Goal: Task Accomplishment & Management: Manage account settings

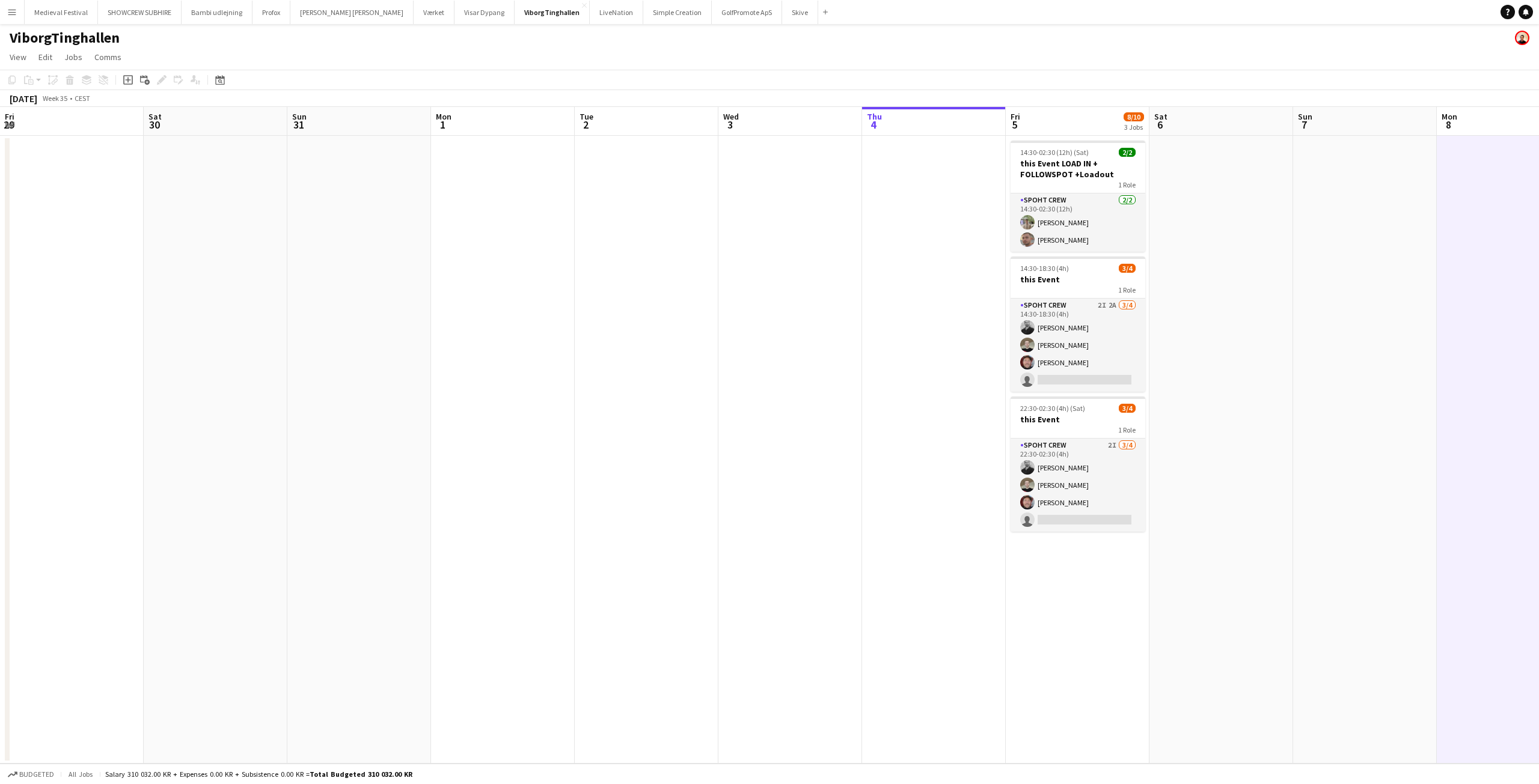
scroll to position [0, 414]
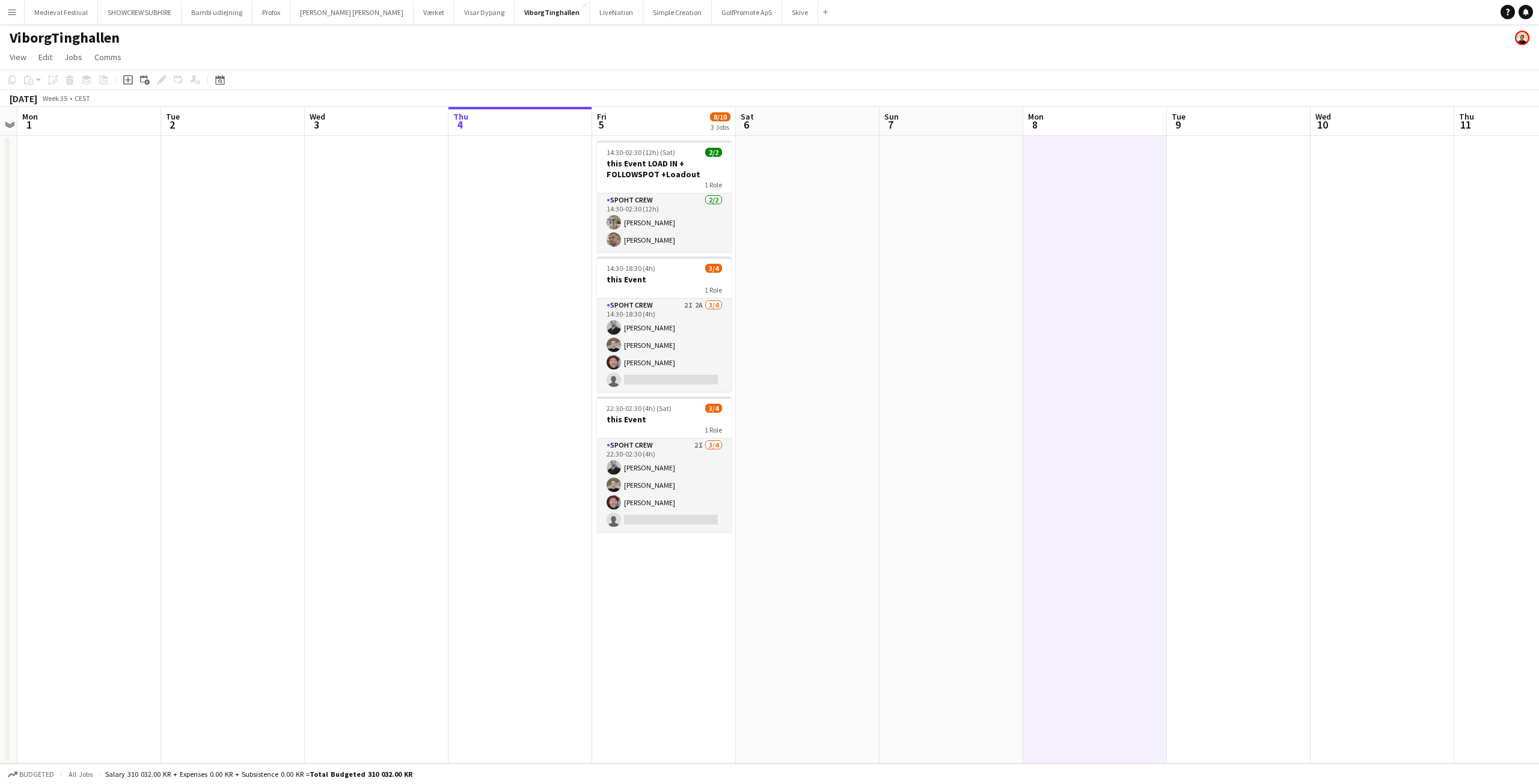
click at [15, 16] on app-icon "Menu" at bounding box center [12, 12] width 10 height 10
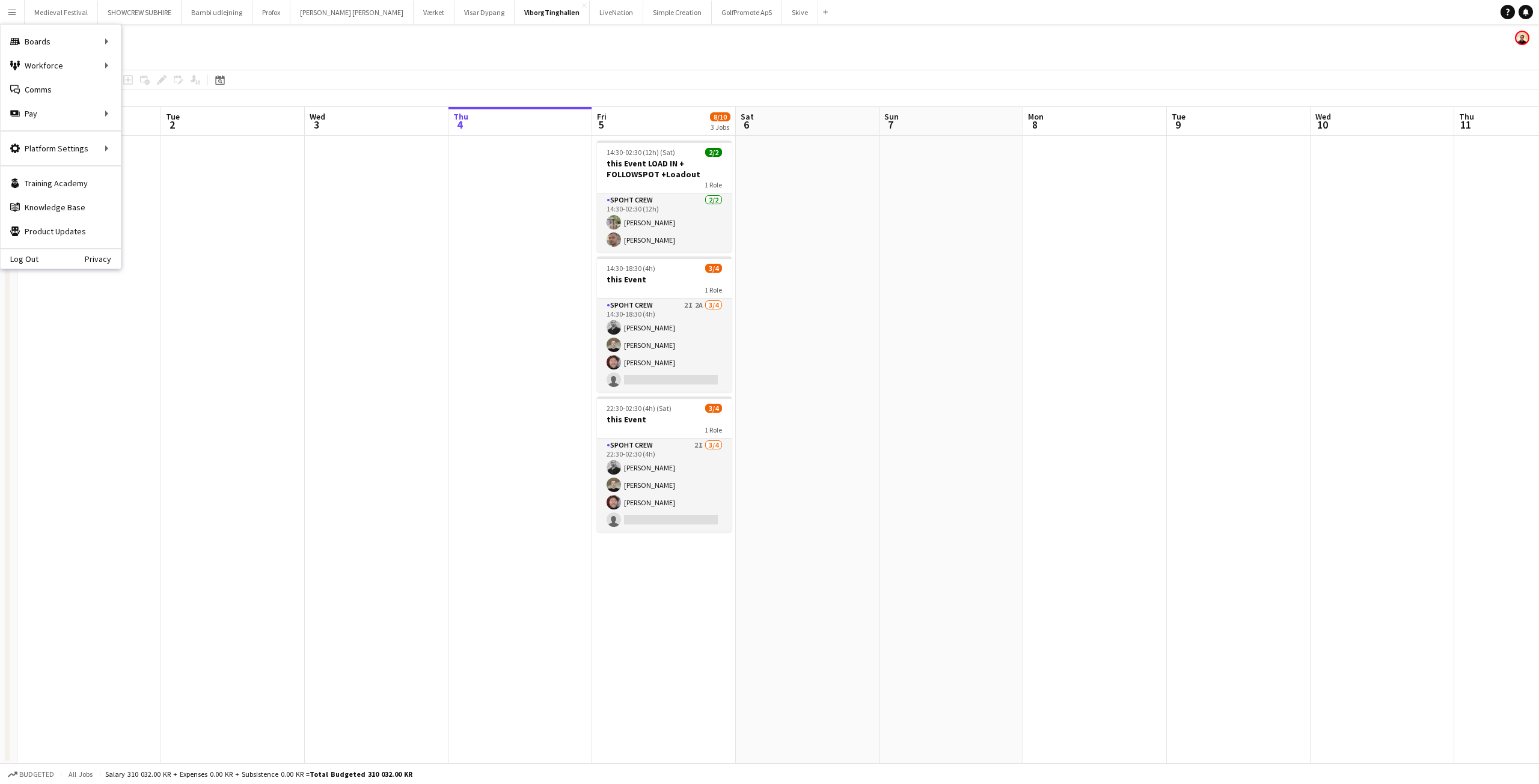
click at [400, 272] on app-date-cell at bounding box center [376, 449] width 143 height 628
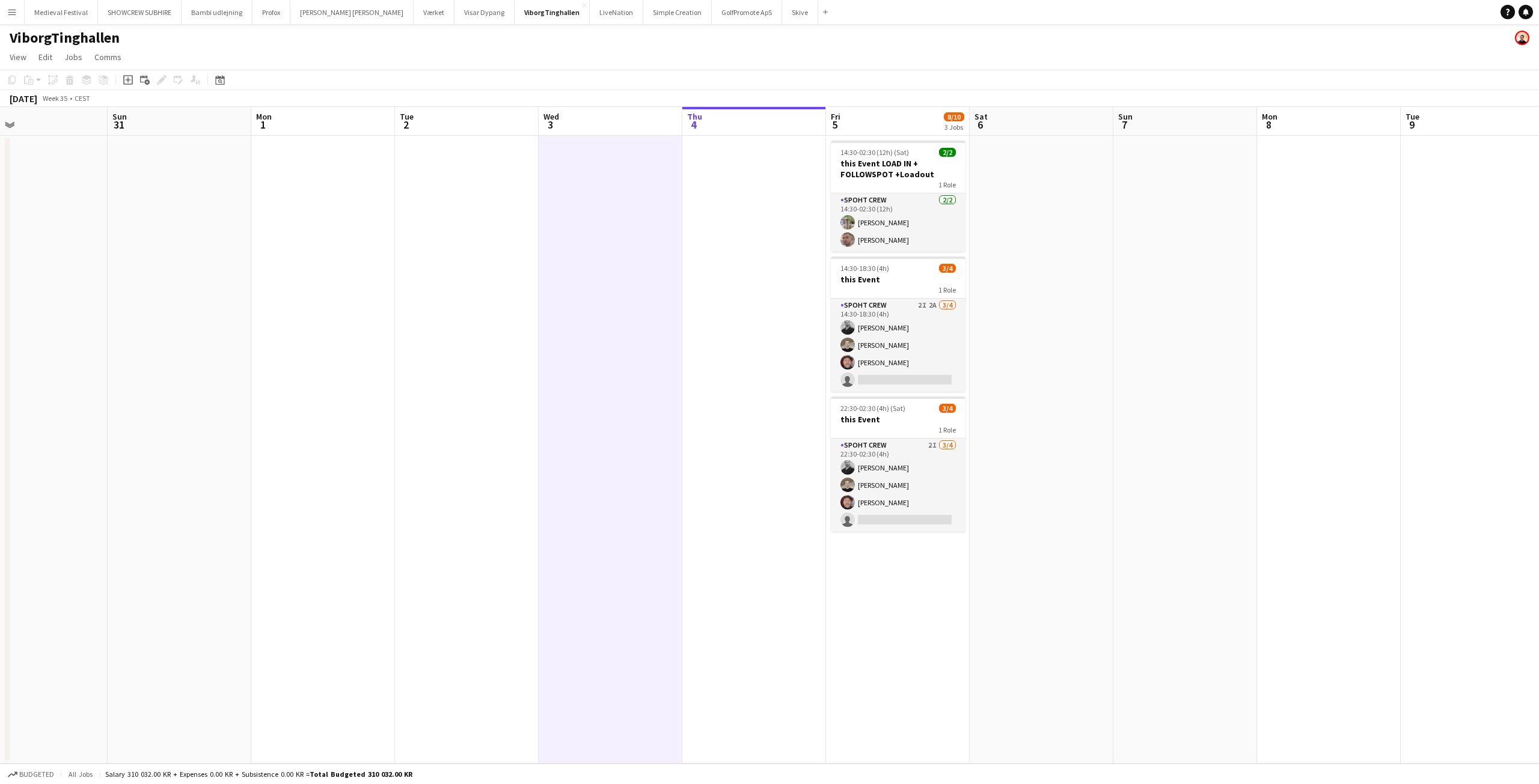
scroll to position [0, 355]
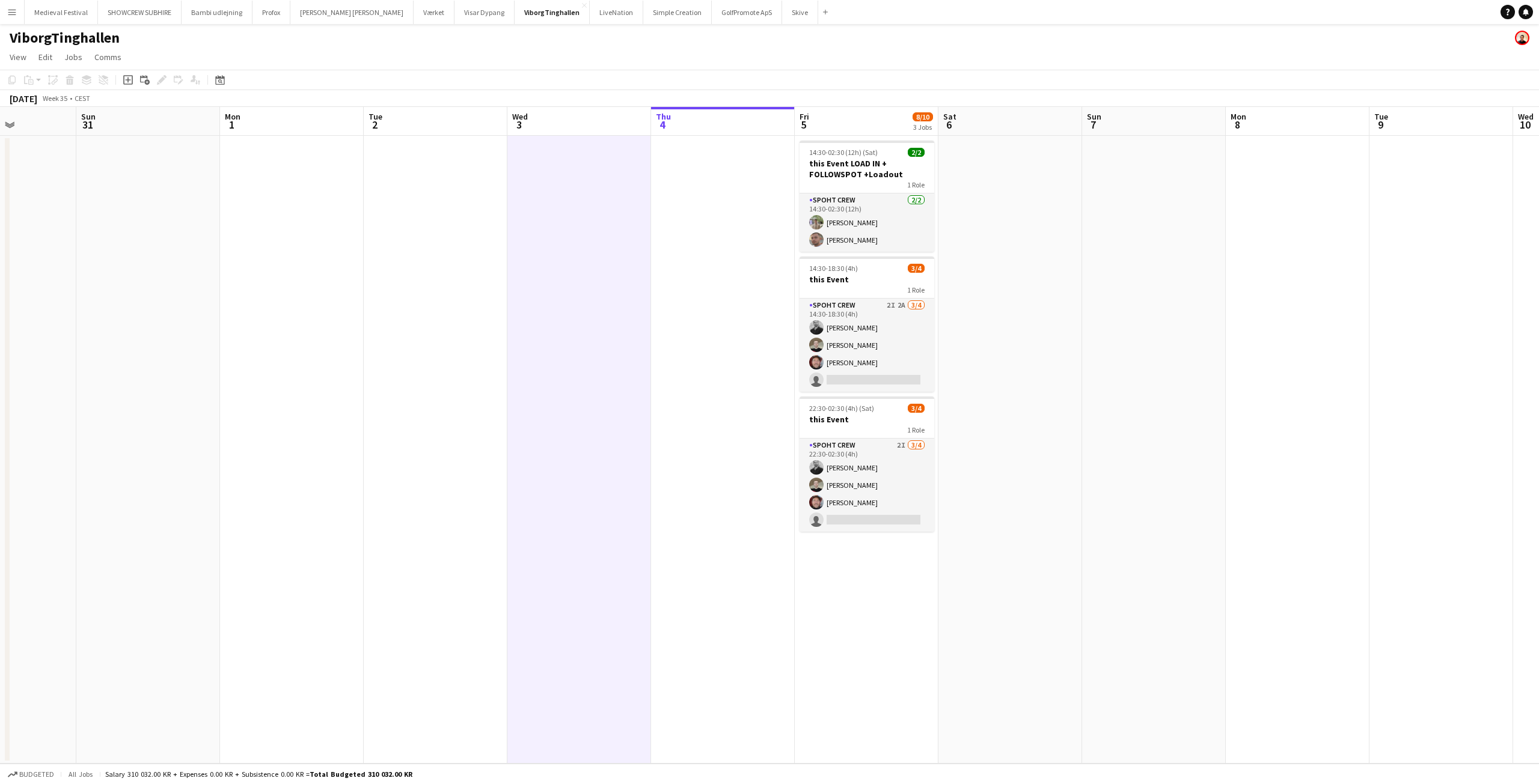
drag, startPoint x: 346, startPoint y: 261, endPoint x: 549, endPoint y: 282, distance: 204.1
click at [549, 282] on app-calendar-viewport "Thu 28 Fri 29 Sat 30 Sun 31 Mon 1 Tue 2 Wed 3 Thu 4 Fri 5 8/10 3 Jobs Sat 6 Sun…" at bounding box center [769, 435] width 1539 height 657
click at [9, 12] on app-icon "Menu" at bounding box center [12, 12] width 10 height 10
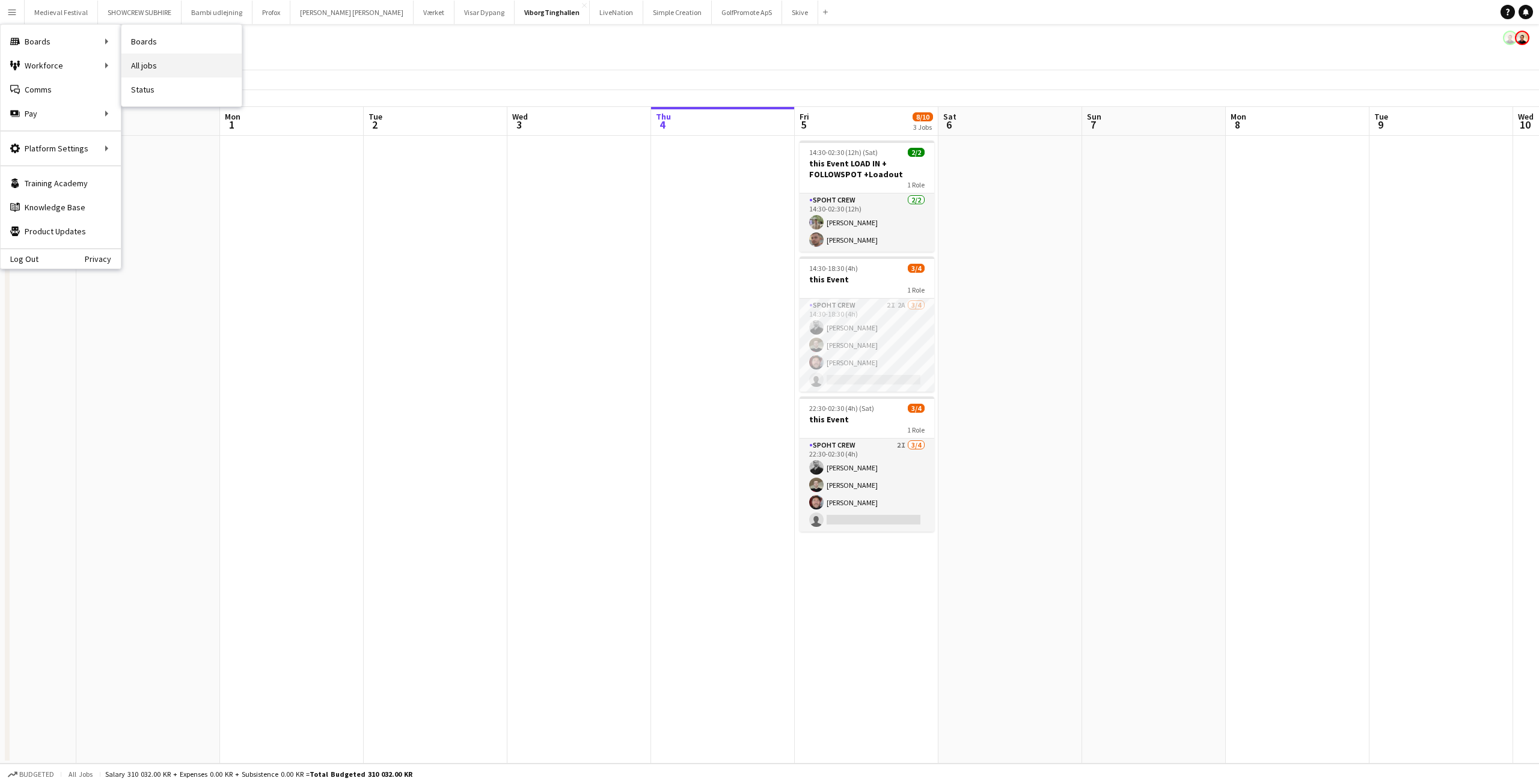
click at [153, 62] on link "All jobs" at bounding box center [181, 65] width 120 height 24
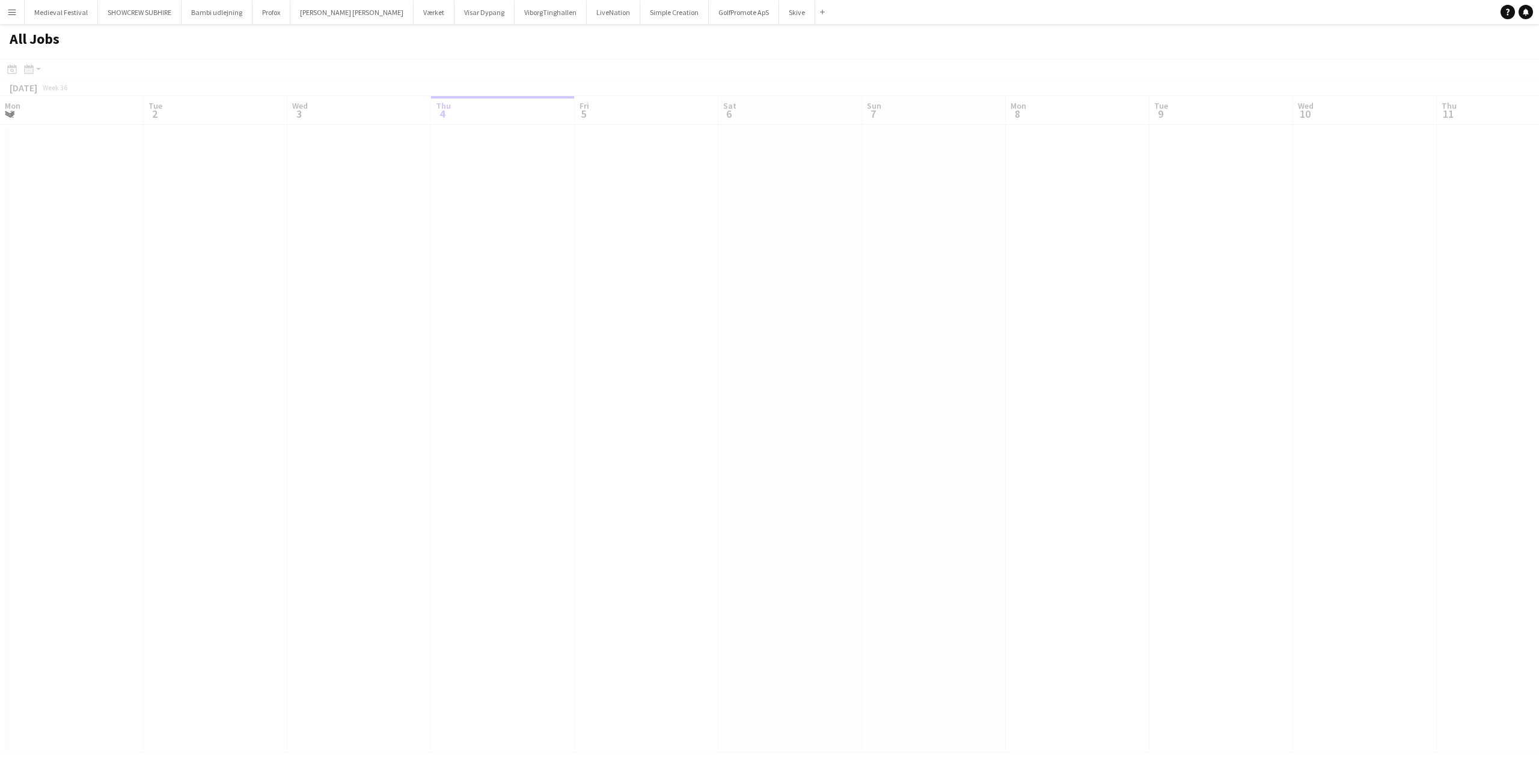
scroll to position [0, 287]
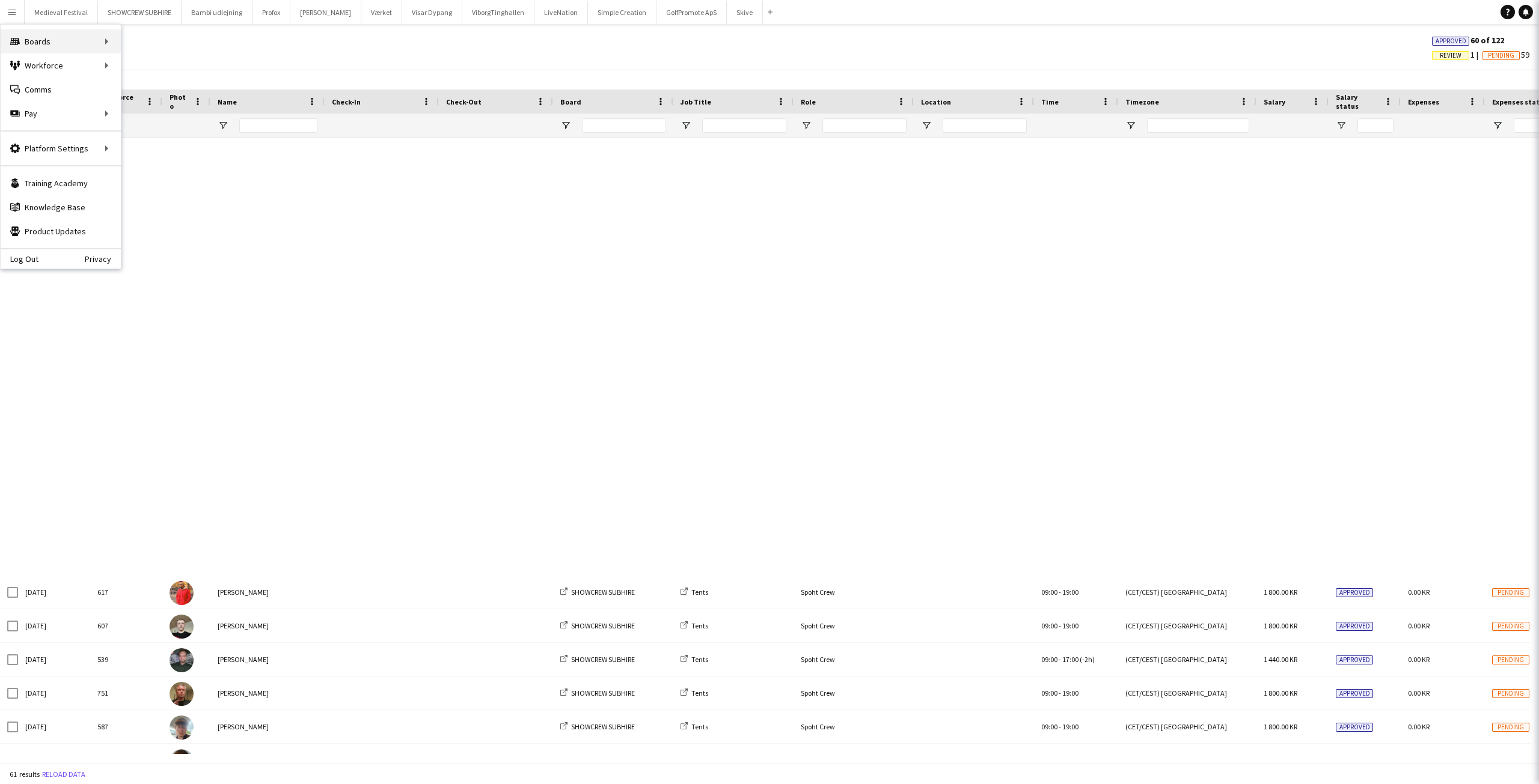
scroll to position [776, 0]
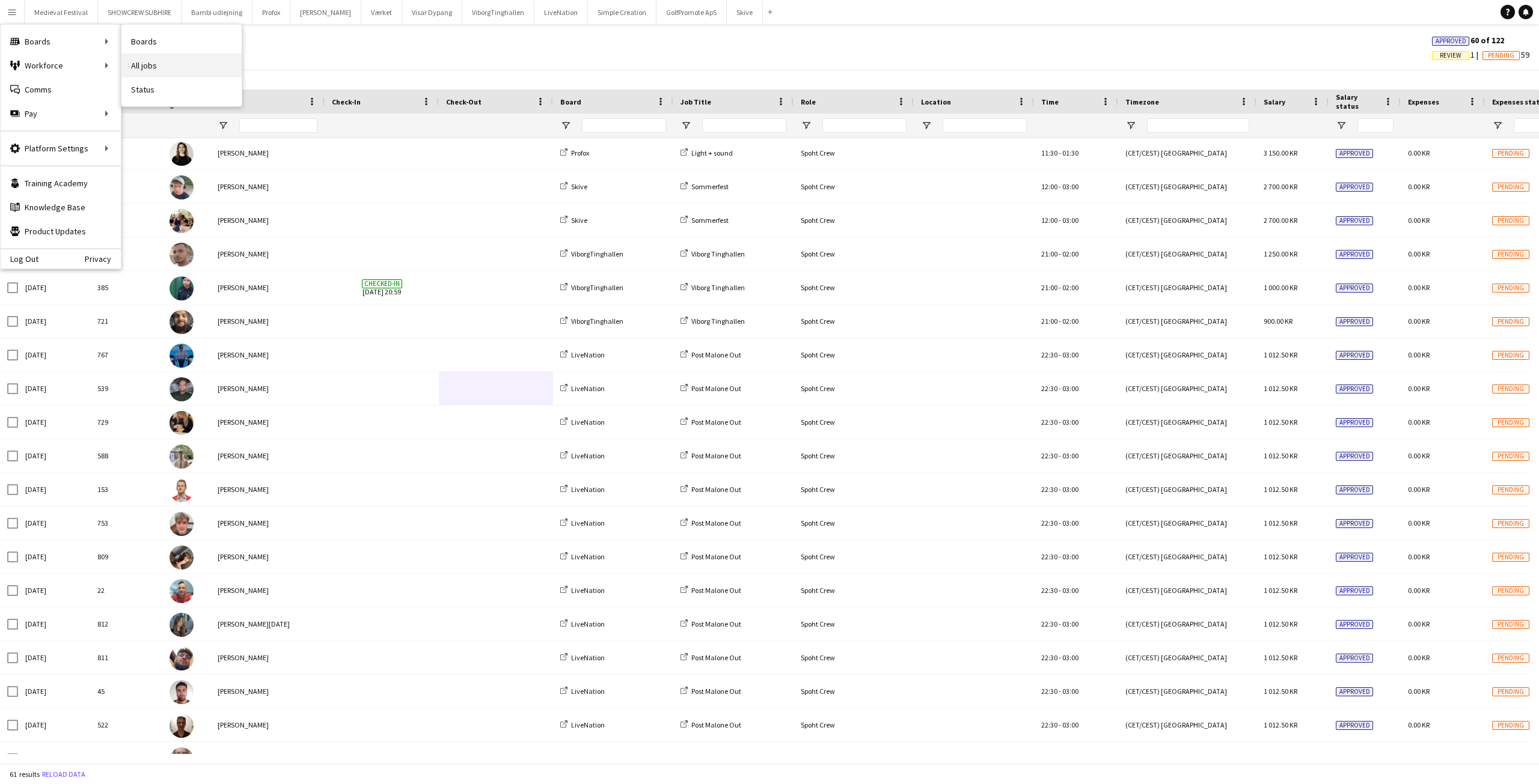
click at [159, 60] on link "All jobs" at bounding box center [181, 65] width 120 height 24
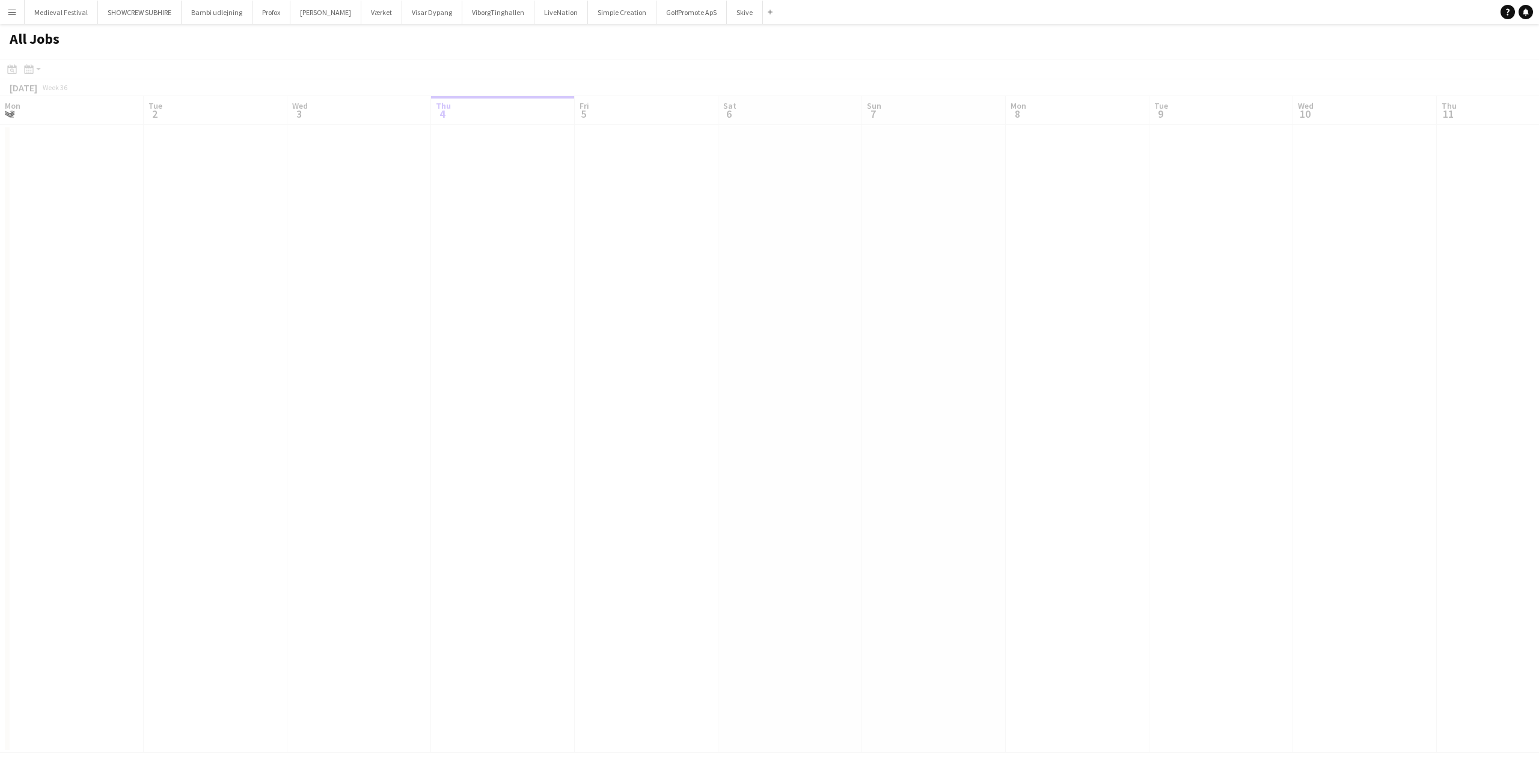
scroll to position [0, 287]
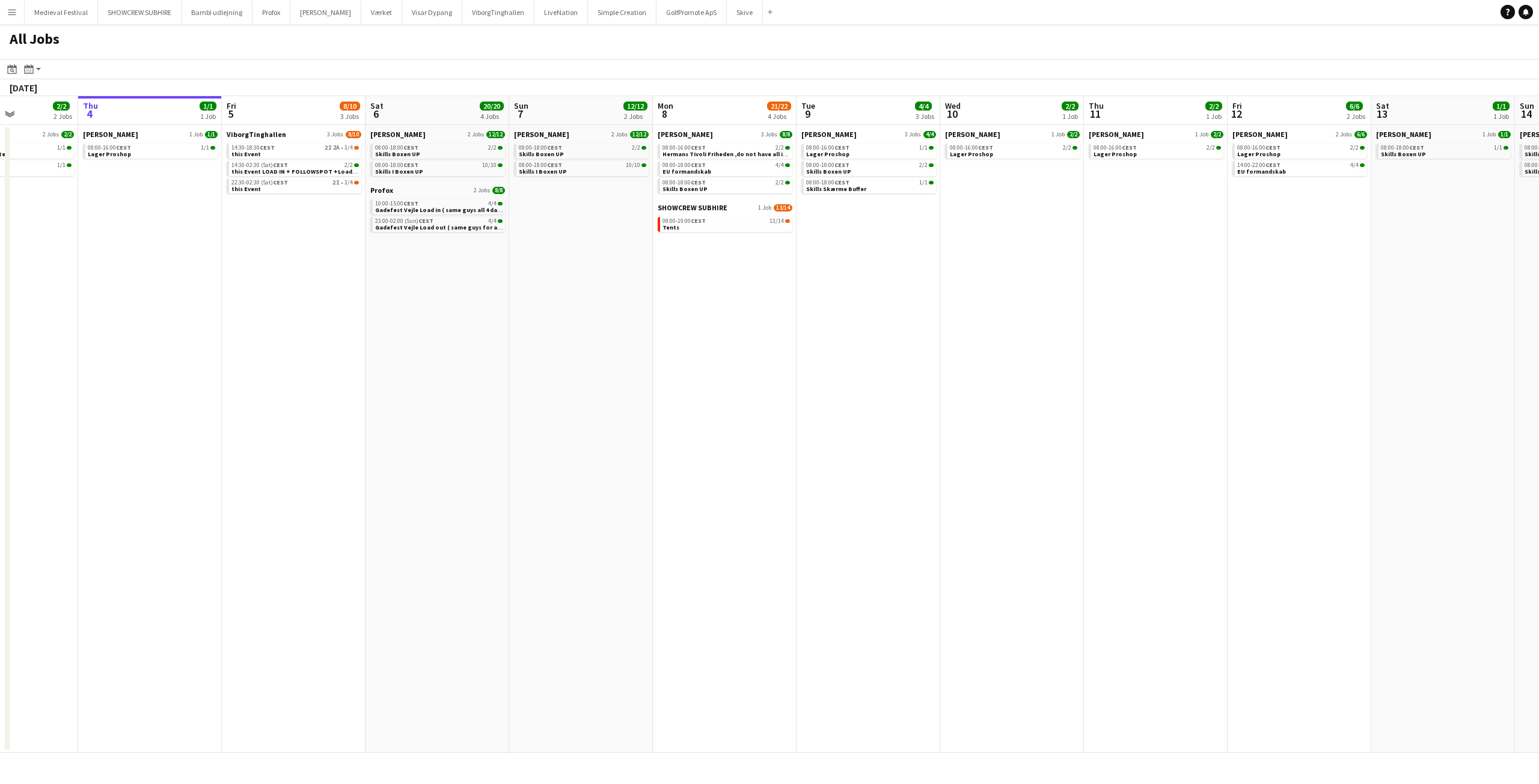
drag, startPoint x: 158, startPoint y: 298, endPoint x: 470, endPoint y: 398, distance: 327.6
click at [465, 398] on app-calendar-viewport "Mon 1 17/18 6 Jobs Tue 2 24/24 5 Jobs Wed 3 2/2 2 Jobs Thu 4 1/1 1 Job Fri 5 8/…" at bounding box center [769, 425] width 1539 height 657
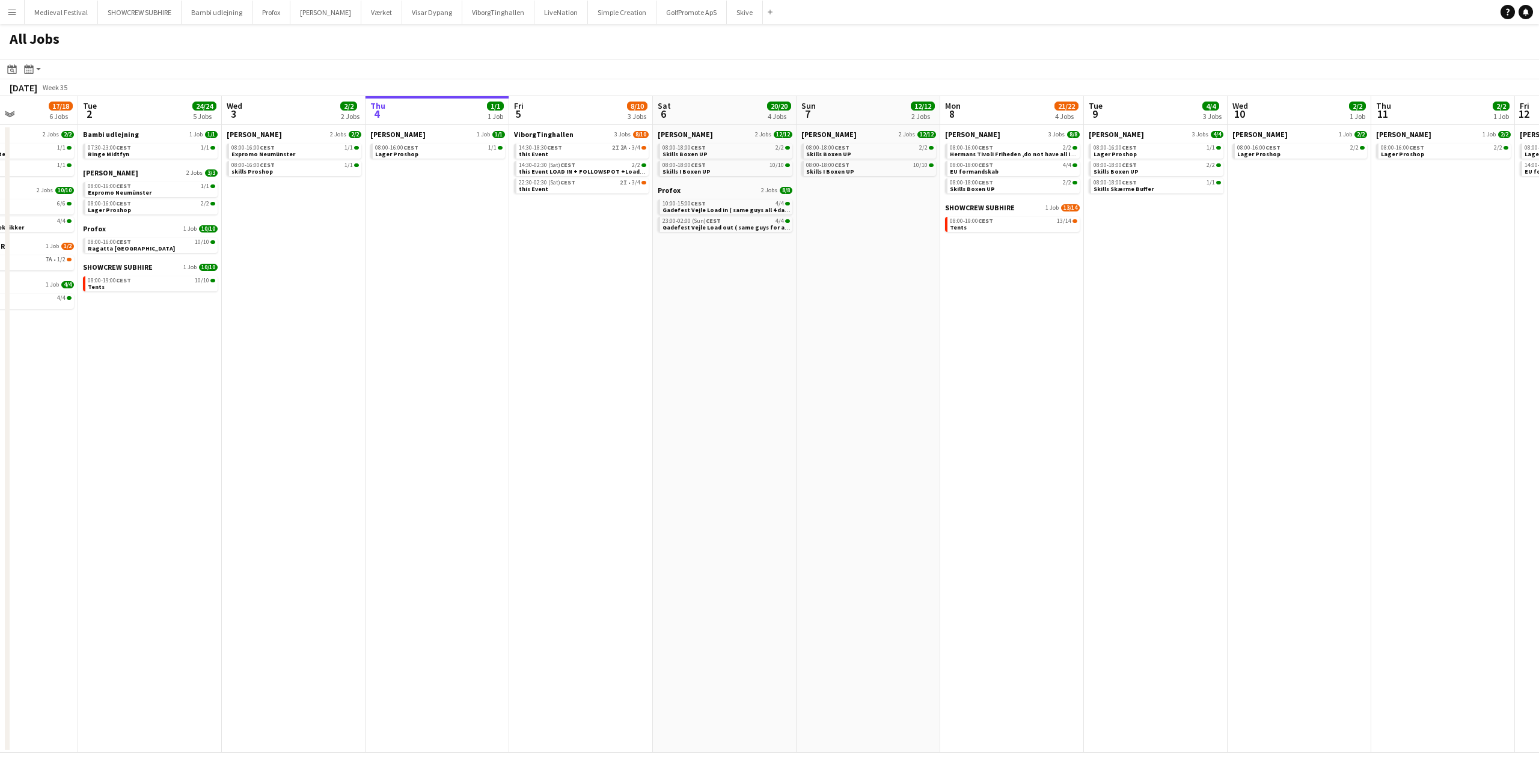
scroll to position [0, 268]
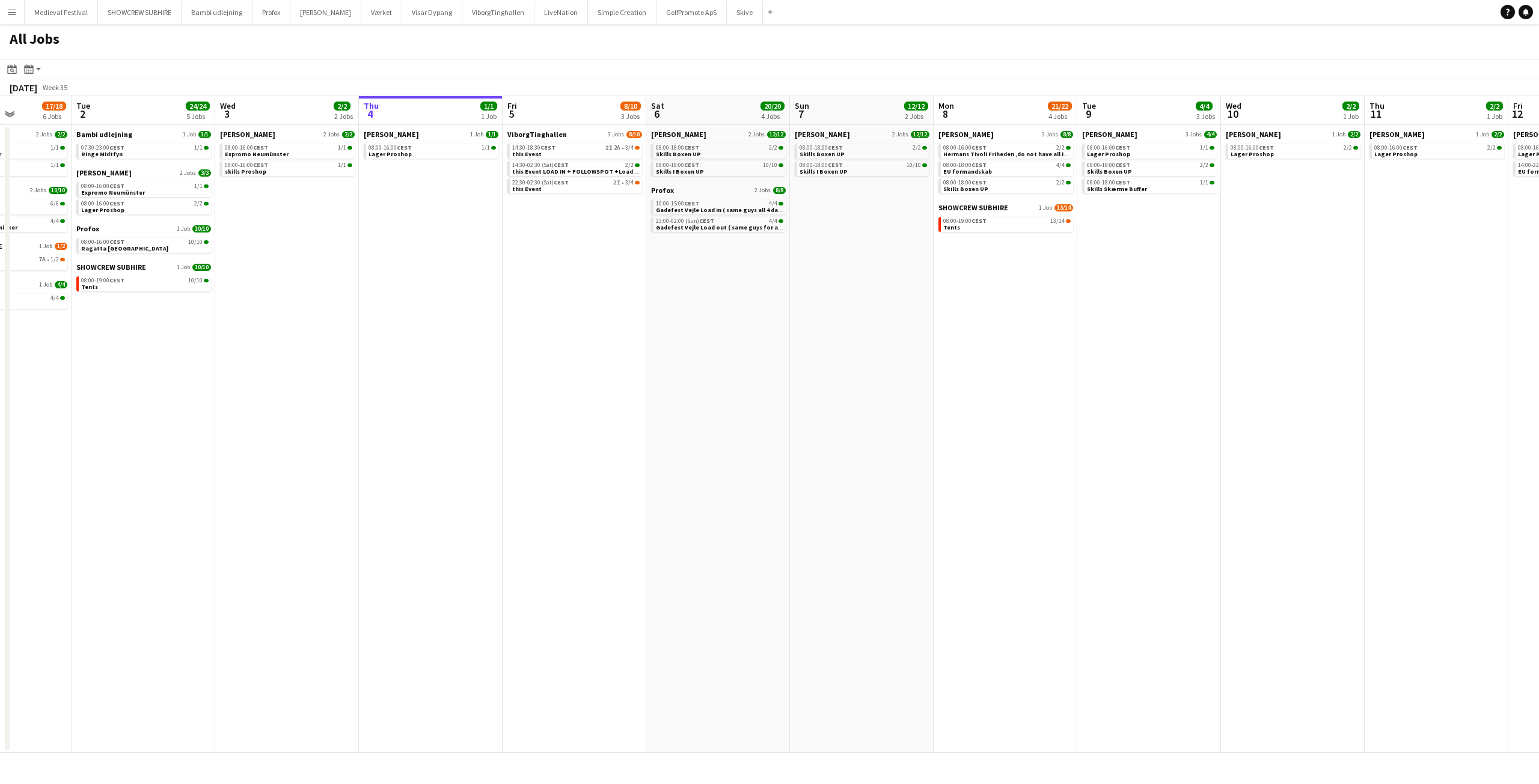
click at [608, 427] on app-all-jobs "All Jobs Date picker [DATE] [DATE] [DATE] M [DATE] T [DATE] W [DATE] T [DATE] F…" at bounding box center [769, 388] width 1539 height 729
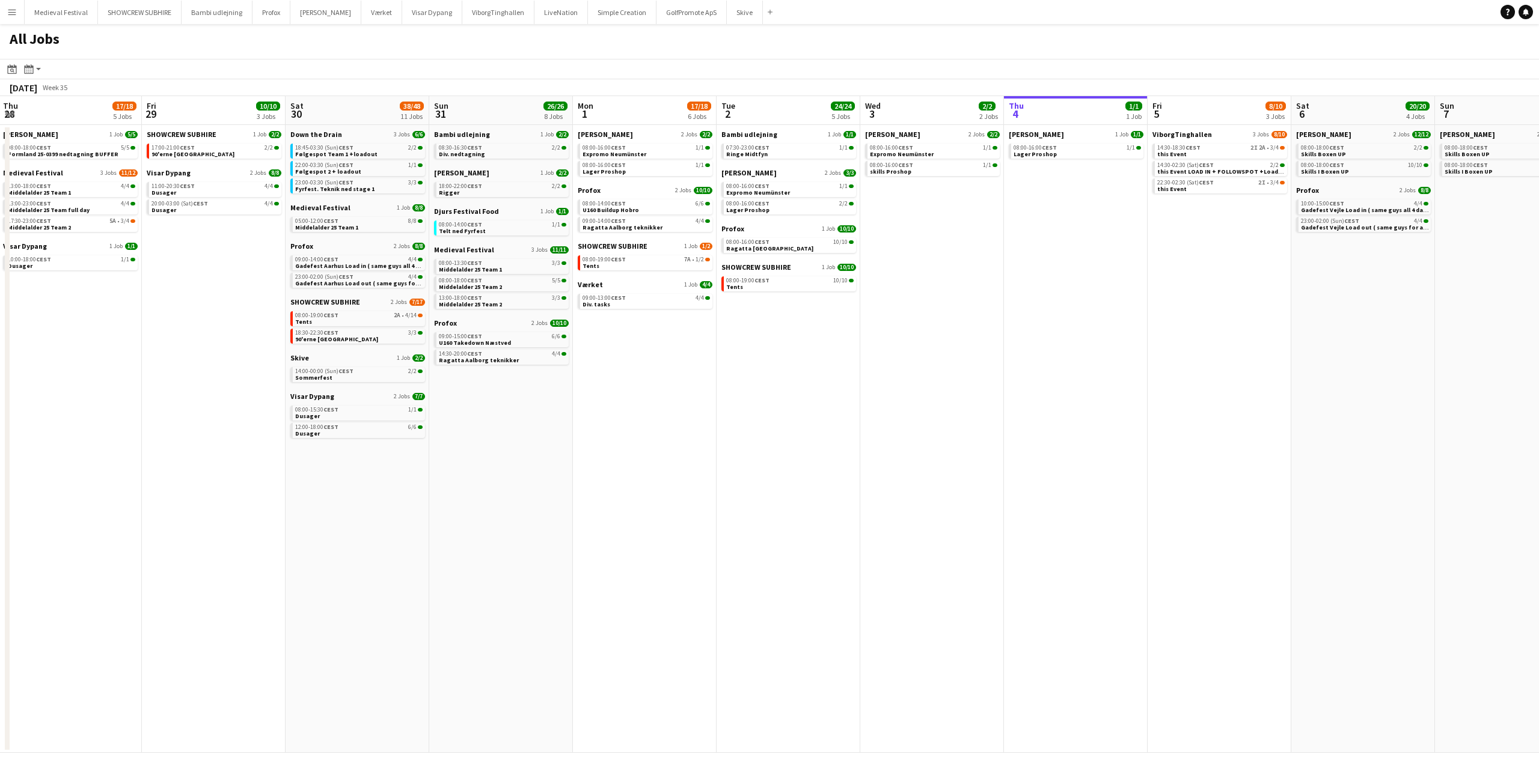
drag, startPoint x: 622, startPoint y: 433, endPoint x: 865, endPoint y: 453, distance: 243.8
click at [854, 450] on app-calendar-viewport "Tue 26 10/10 4 Jobs Wed 27 17/19 4 Jobs Thu 28 17/18 5 Jobs Fri 29 10/10 3 Jobs…" at bounding box center [769, 425] width 1539 height 657
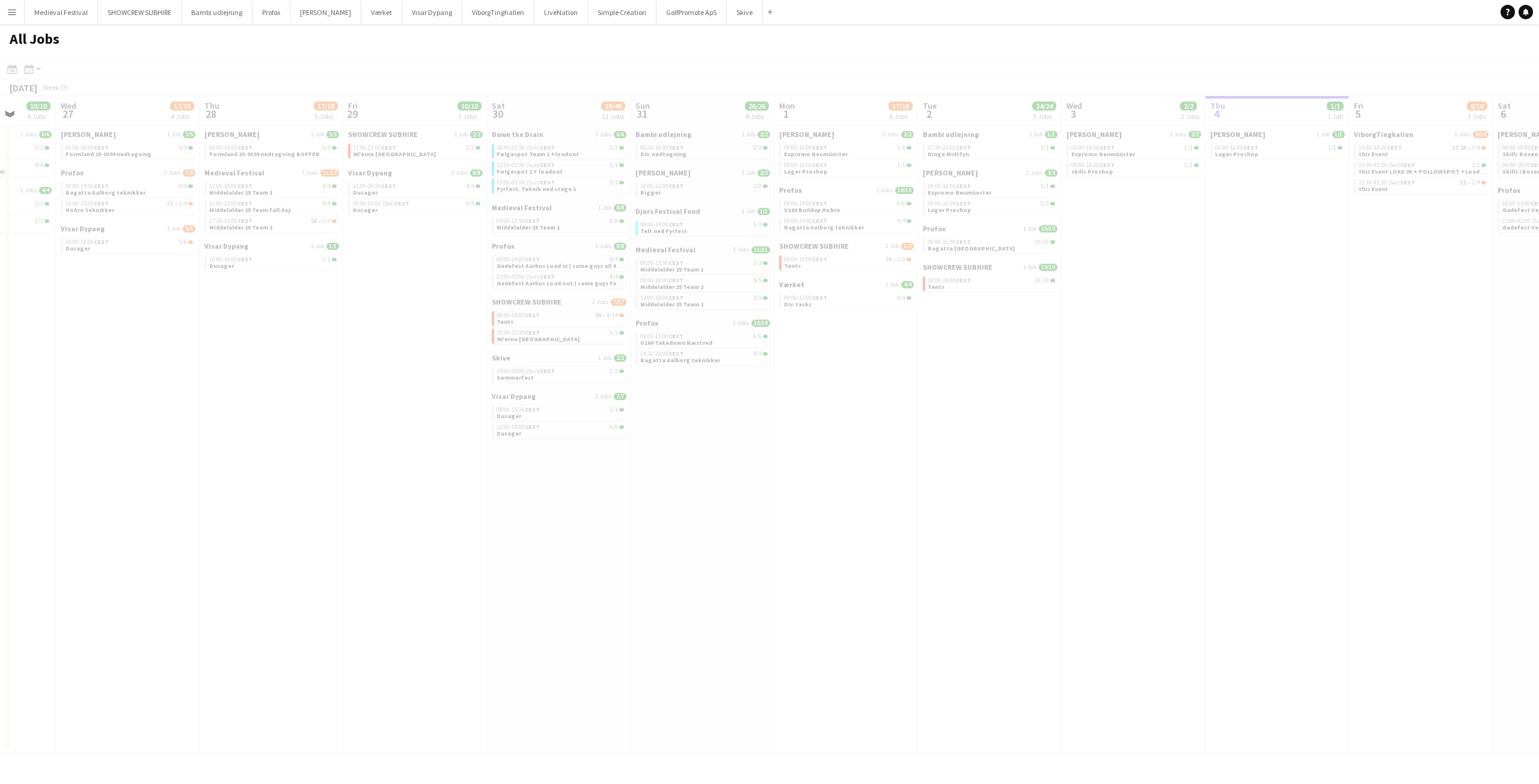
drag, startPoint x: 578, startPoint y: 458, endPoint x: 803, endPoint y: 484, distance: 226.5
click at [793, 483] on app-calendar-viewport "Sun 24 Mon 25 16/16 3 Jobs Tue 26 10/10 4 Jobs Wed 27 17/19 4 Jobs Thu 28 17/18…" at bounding box center [769, 425] width 1539 height 657
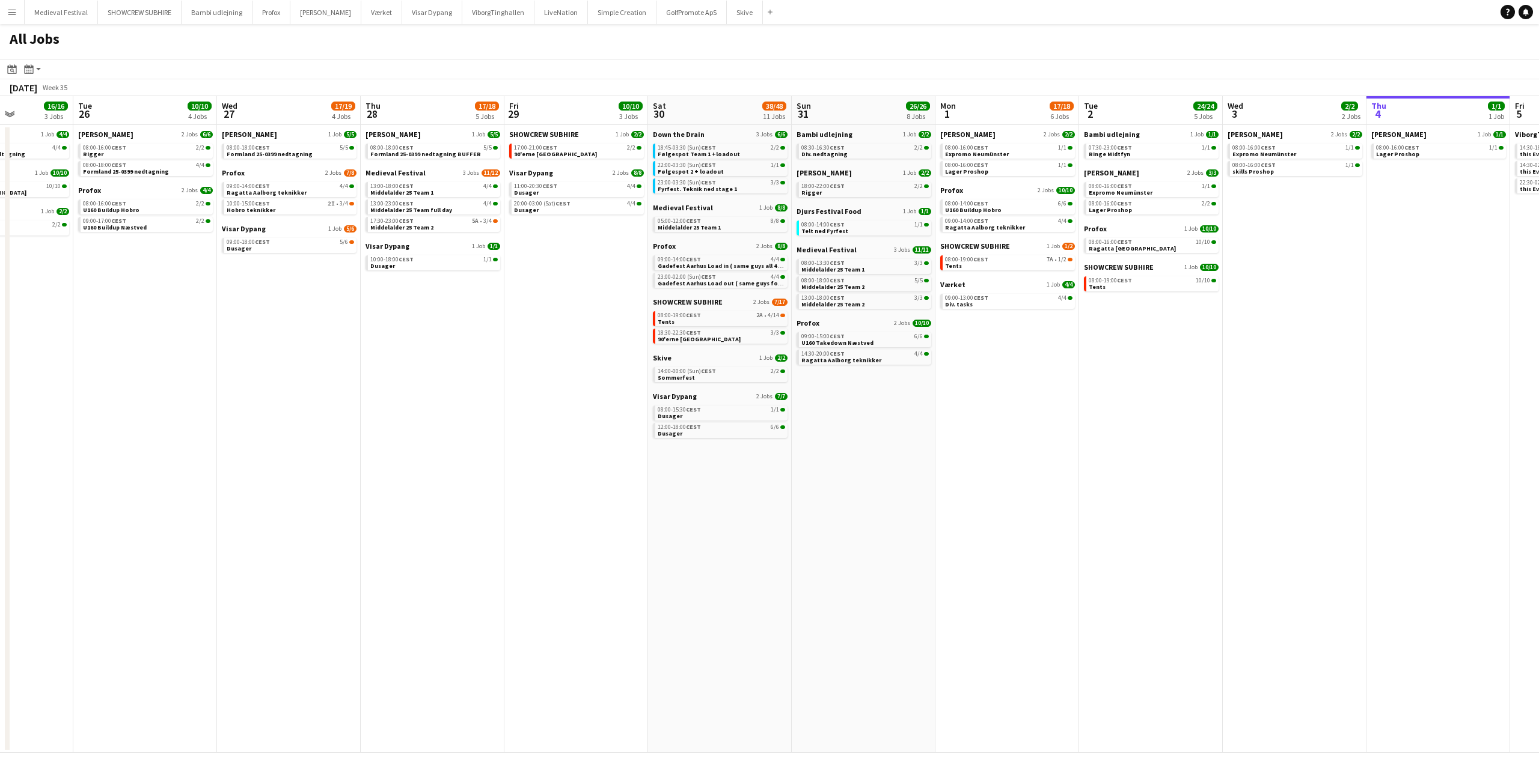
click at [453, 429] on app-date-cell "[PERSON_NAME] 1 Job [DATE] 08:00-18:00 CEST 5/5 Formland 25-0399 nedtagning BUF…" at bounding box center [432, 439] width 143 height 628
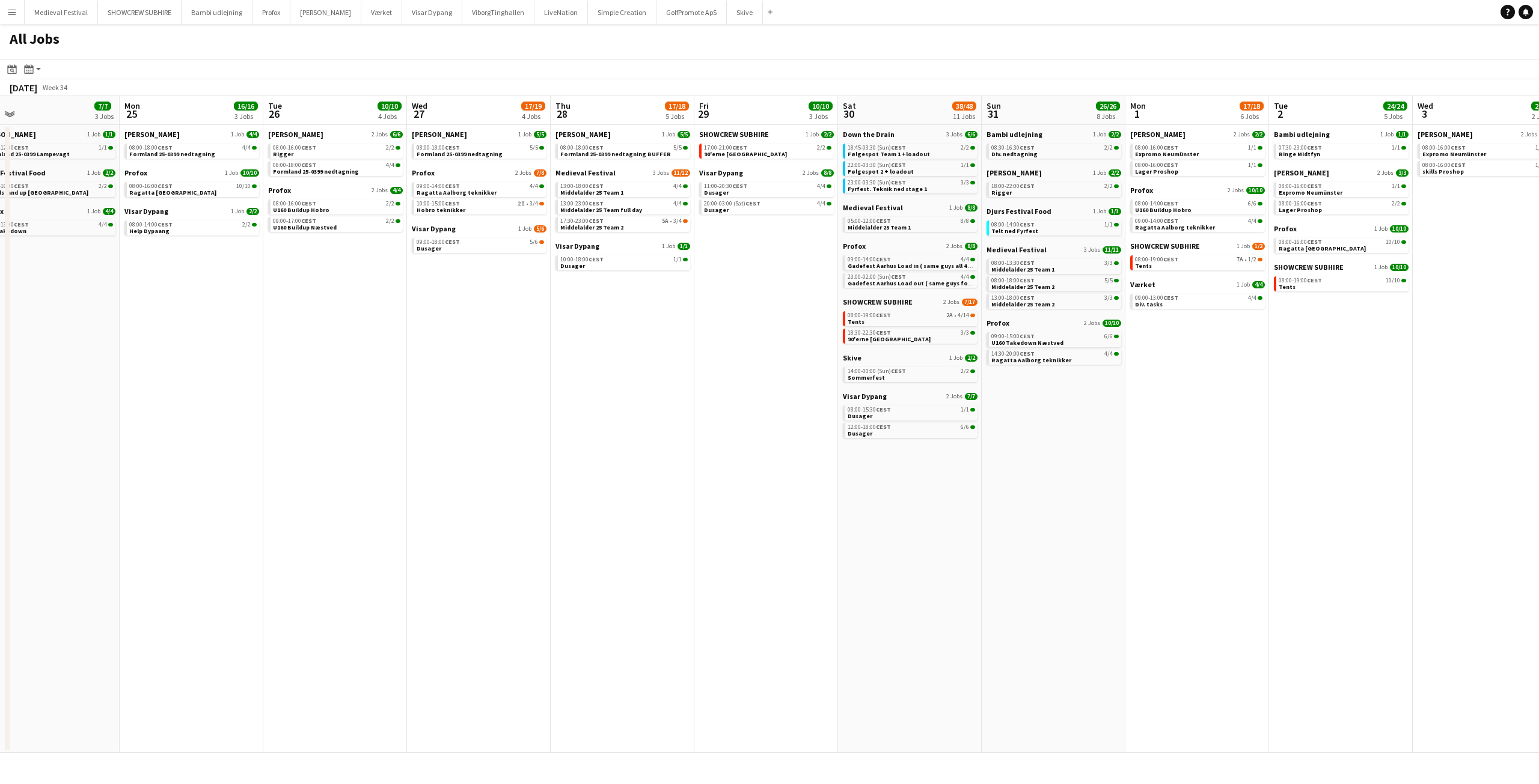
drag, startPoint x: 678, startPoint y: 433, endPoint x: 625, endPoint y: 429, distance: 53.2
click at [797, 441] on app-calendar-viewport "Fri 22 27/41 7 Jobs Sat 23 61/76 10 Jobs Sun 24 7/7 3 Jobs Mon 25 16/16 3 Jobs …" at bounding box center [769, 425] width 1539 height 657
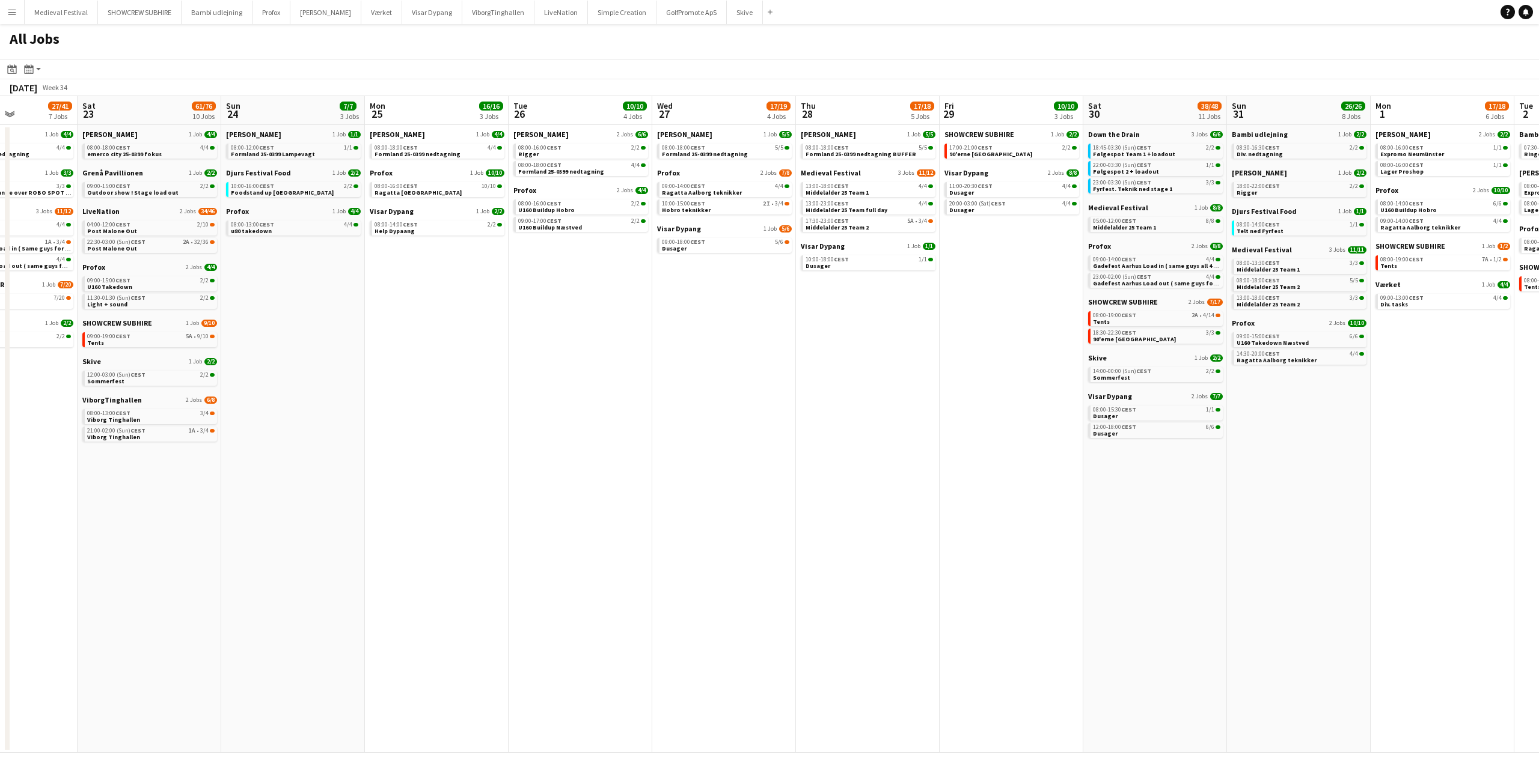
drag, startPoint x: 490, startPoint y: 424, endPoint x: 795, endPoint y: 444, distance: 305.7
click at [829, 452] on app-calendar-viewport "Wed 20 11/15 5 Jobs Thu 21 8/8 2 Jobs Fri 22 27/41 7 Jobs Sat 23 61/76 10 Jobs …" at bounding box center [769, 425] width 1539 height 657
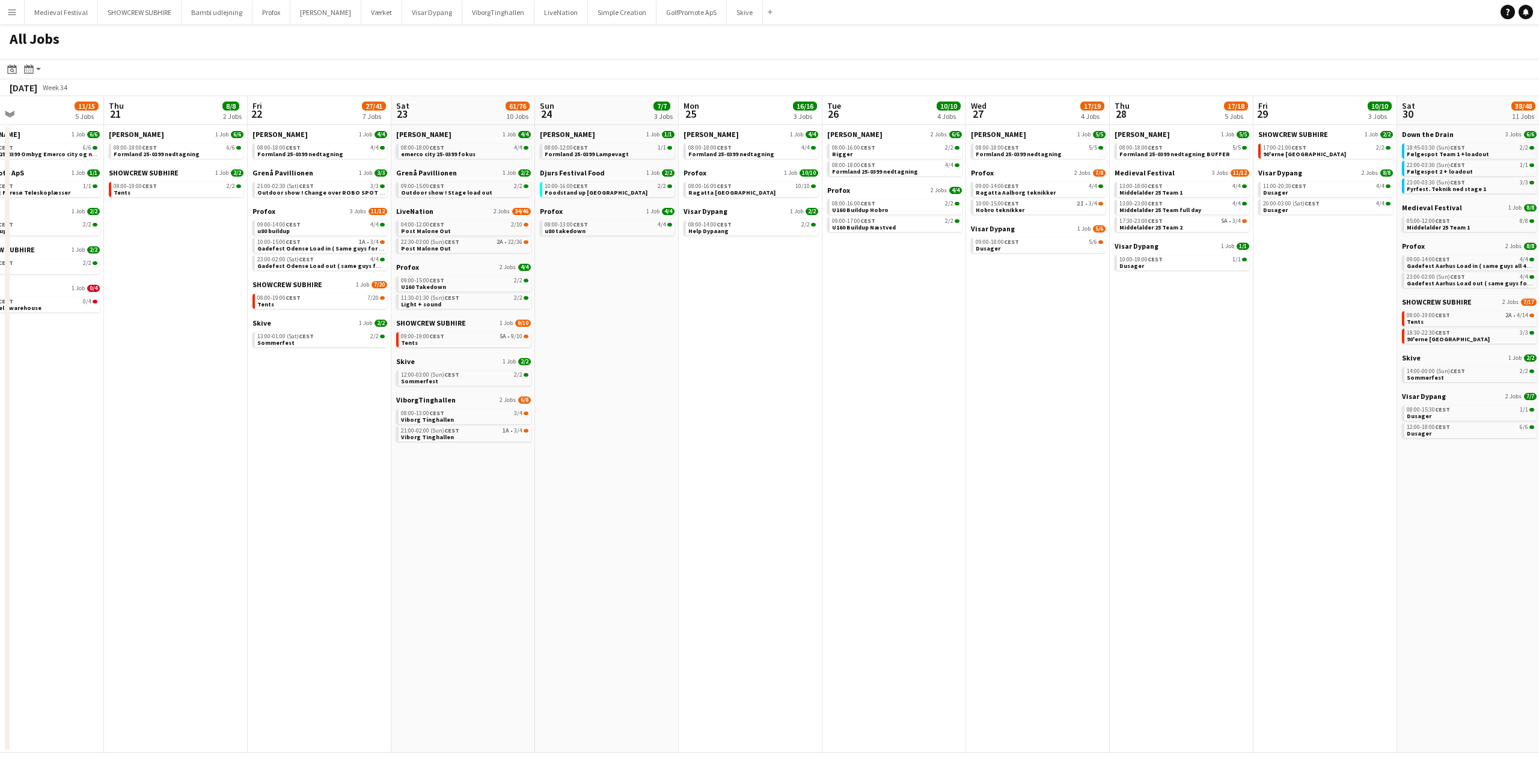
drag, startPoint x: 697, startPoint y: 434, endPoint x: 779, endPoint y: 444, distance: 82.6
click at [769, 443] on app-calendar-viewport "Mon 18 14/14 4 Jobs Tue 19 6/6 3 Jobs Wed 20 11/15 5 Jobs Thu 21 8/8 2 Jobs Fri…" at bounding box center [769, 425] width 1539 height 657
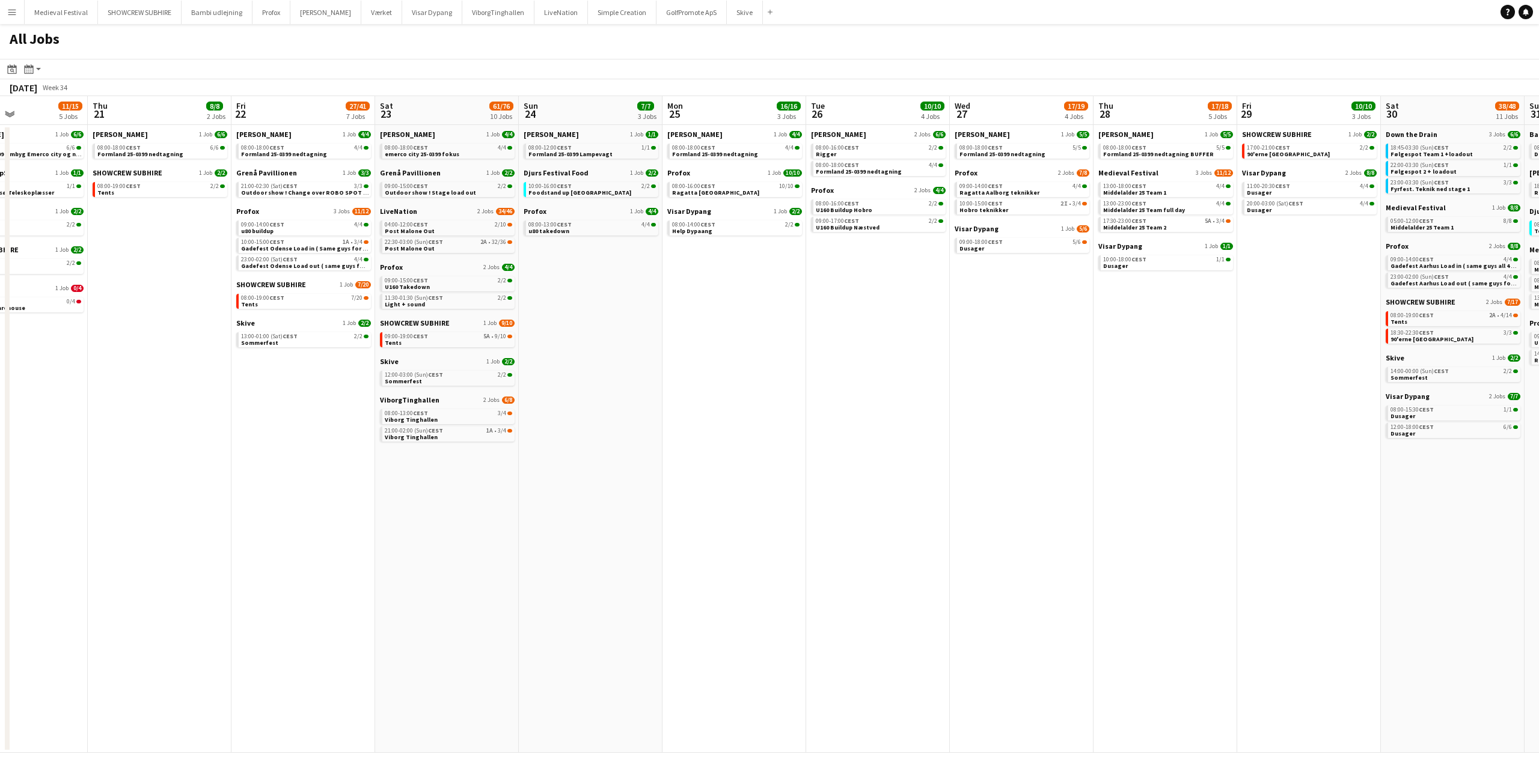
drag, startPoint x: 697, startPoint y: 370, endPoint x: 796, endPoint y: 382, distance: 99.7
click at [796, 382] on app-calendar-viewport "Mon 18 14/14 4 Jobs Tue 19 6/6 3 Jobs Wed 20 11/15 5 Jobs Thu 21 8/8 2 Jobs Fri…" at bounding box center [769, 425] width 1539 height 657
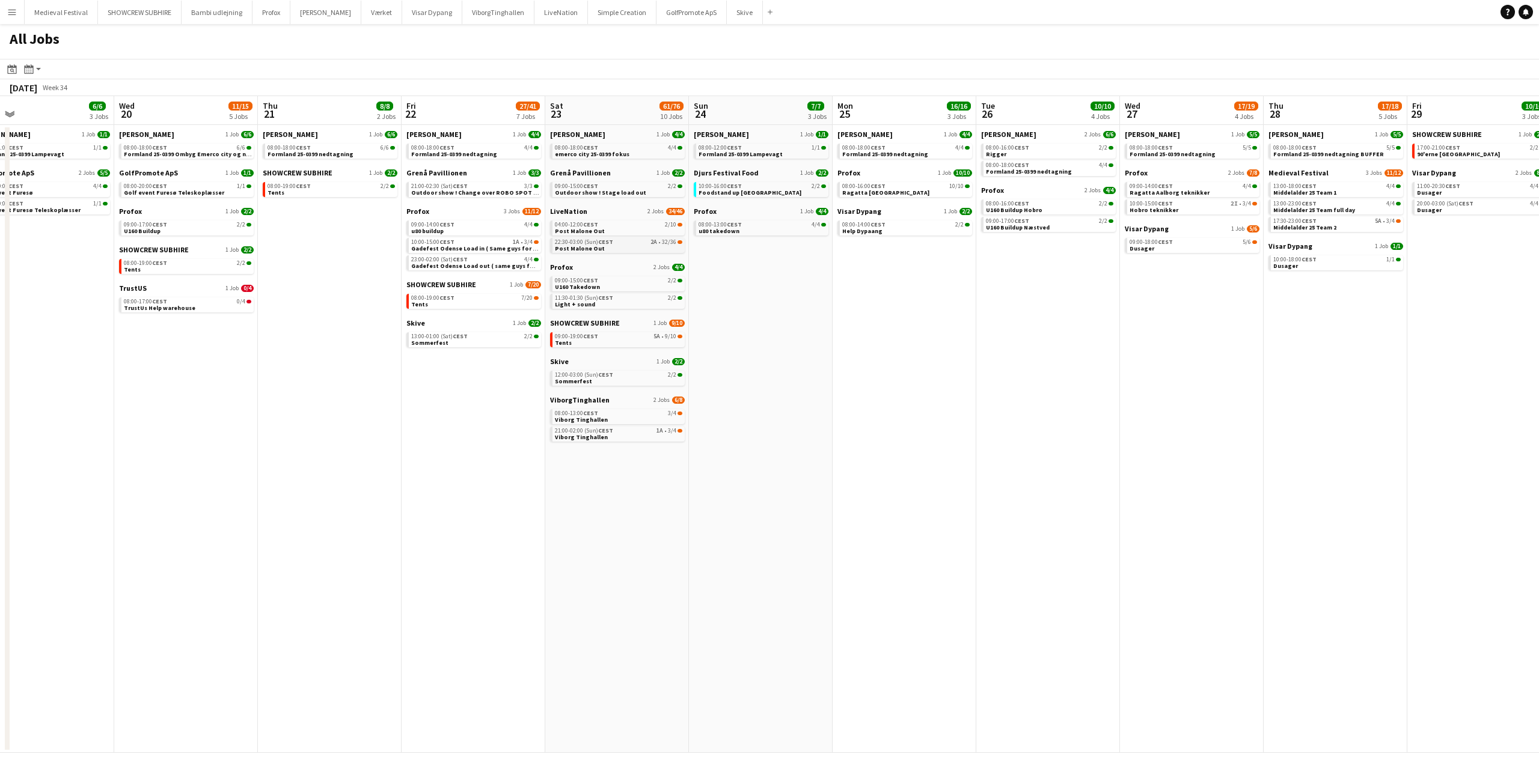
click at [626, 245] on div "22:30-03:00 (Sun) CEST 2A • 32/36" at bounding box center [618, 242] width 128 height 6
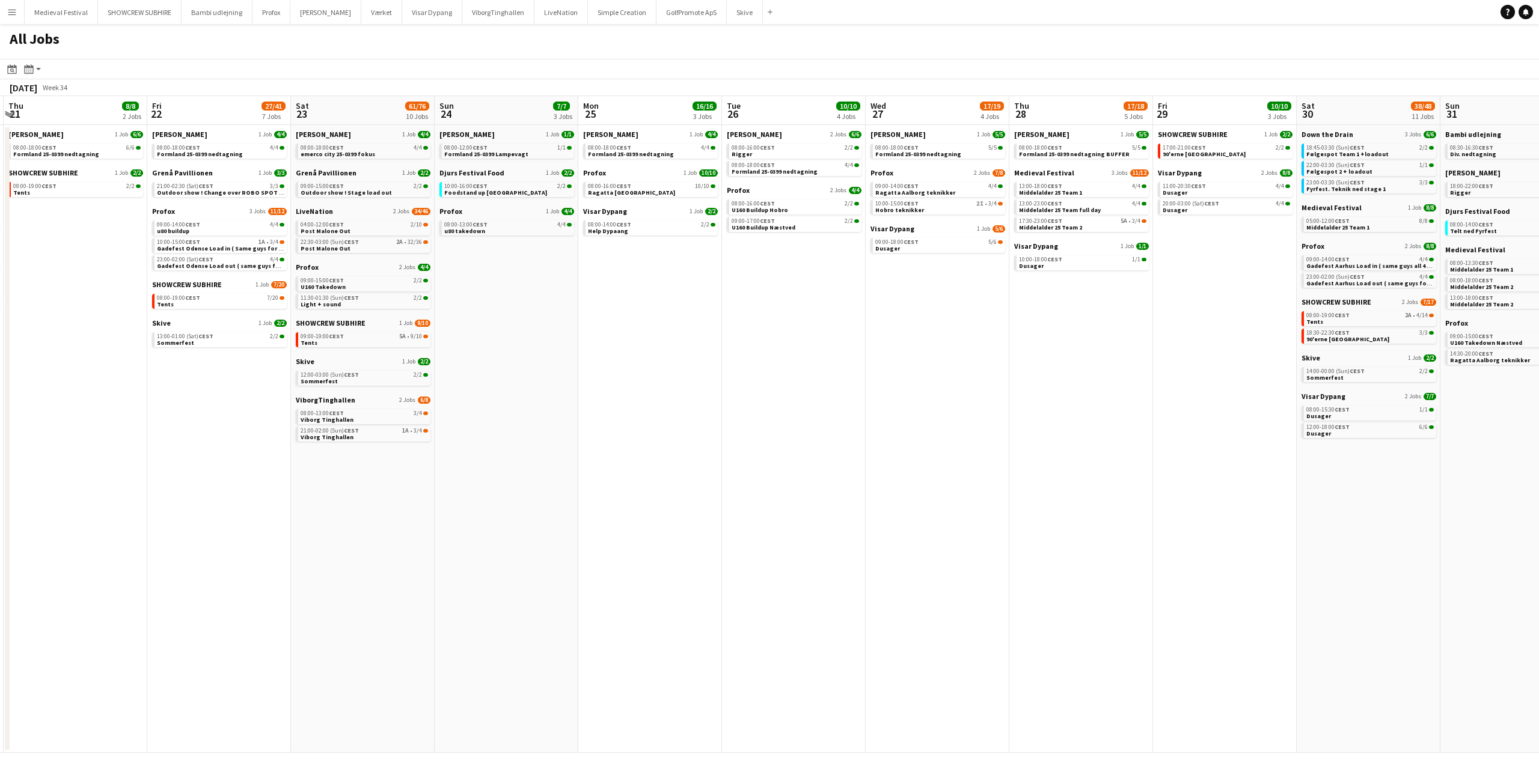
drag, startPoint x: 1011, startPoint y: 388, endPoint x: 355, endPoint y: 346, distance: 657.3
click at [343, 346] on app-calendar-viewport "Mon 18 14/14 4 Jobs Tue 19 6/6 3 Jobs Wed 20 11/15 5 Jobs Thu 21 8/8 2 Jobs Fri…" at bounding box center [769, 425] width 1539 height 657
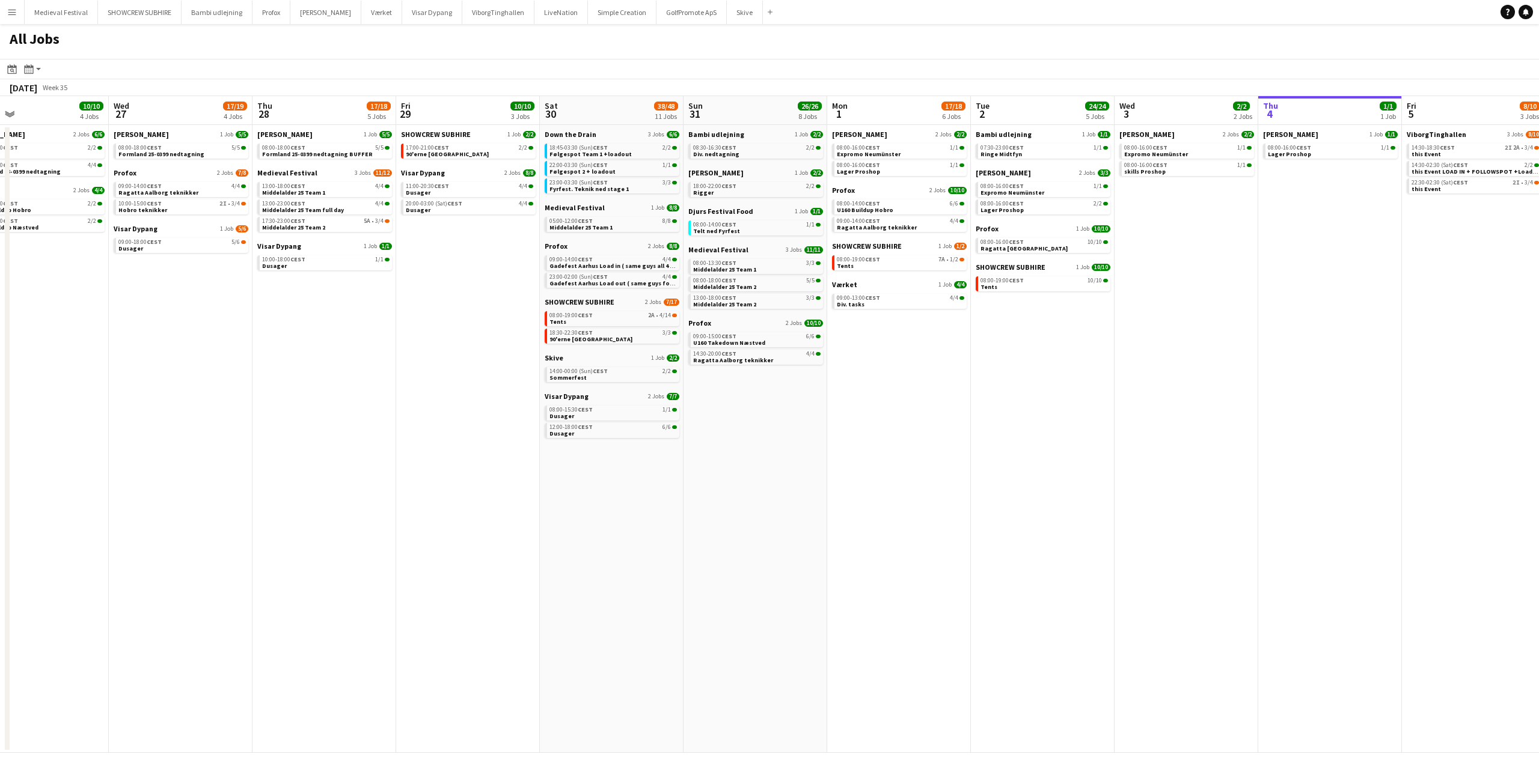
drag, startPoint x: 940, startPoint y: 406, endPoint x: 300, endPoint y: 386, distance: 640.3
click at [300, 386] on app-calendar-viewport "Sat 23 61/76 10 Jobs Sun 24 7/7 3 Jobs Mon 25 16/16 3 Jobs Tue 26 10/10 4 Jobs …" at bounding box center [769, 425] width 1539 height 657
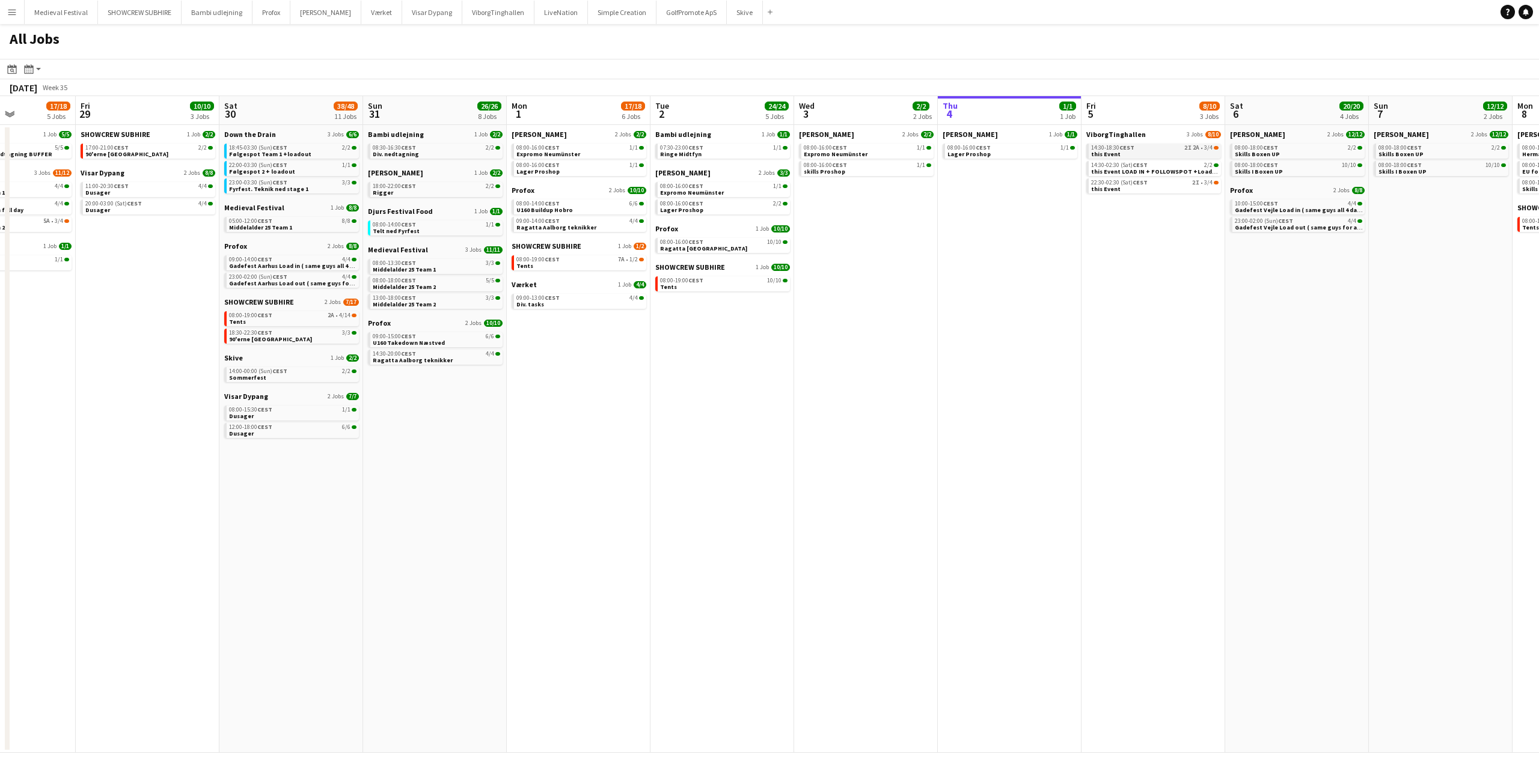
click at [1192, 146] on span "2I" at bounding box center [1188, 148] width 7 height 6
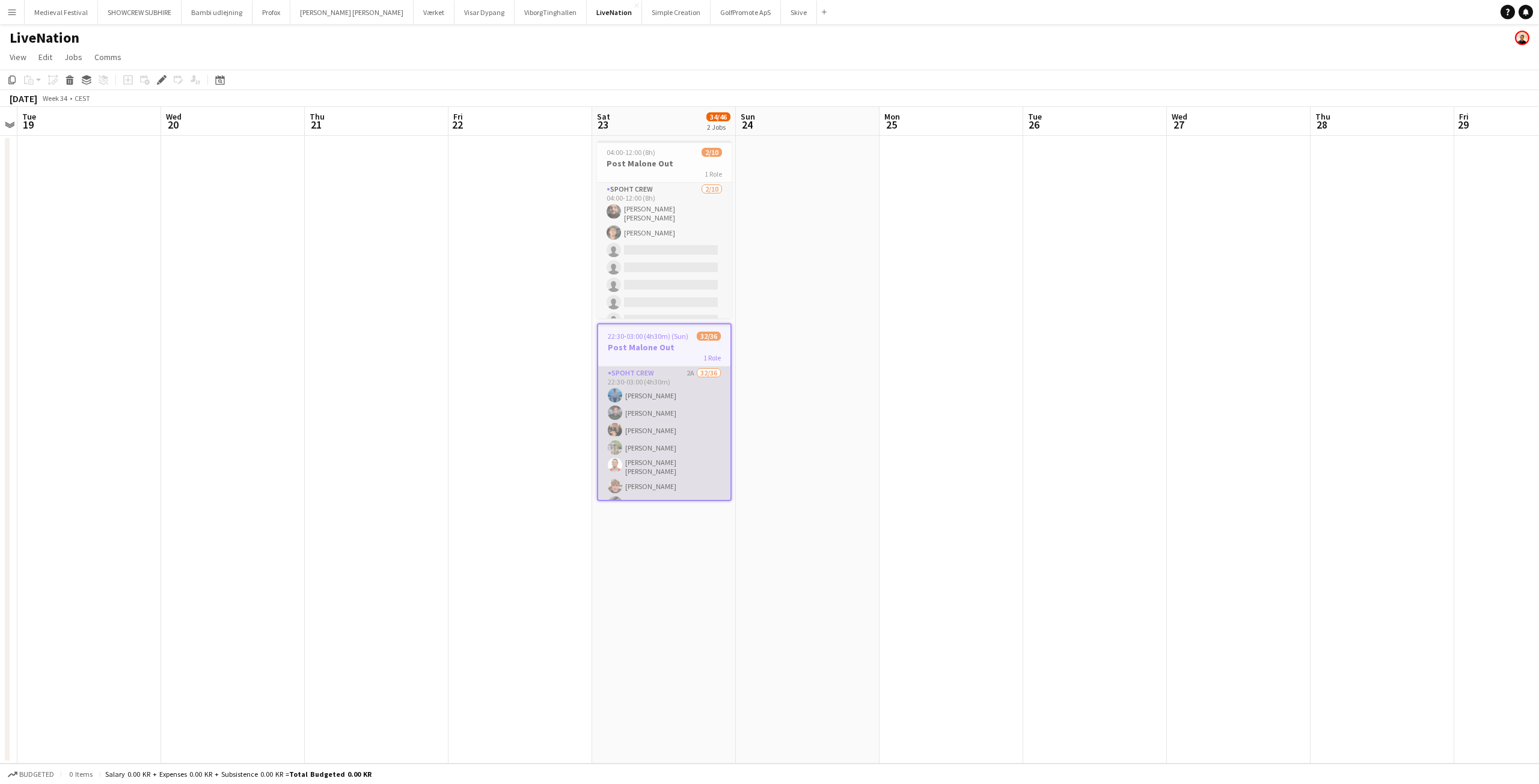
click at [691, 426] on app-card-role "Spoht Crew 2A 32/36 22:30-03:00 (4h30m) Ion Cernenchi Nikolaj Andersen Emma Jak…" at bounding box center [664, 696] width 132 height 658
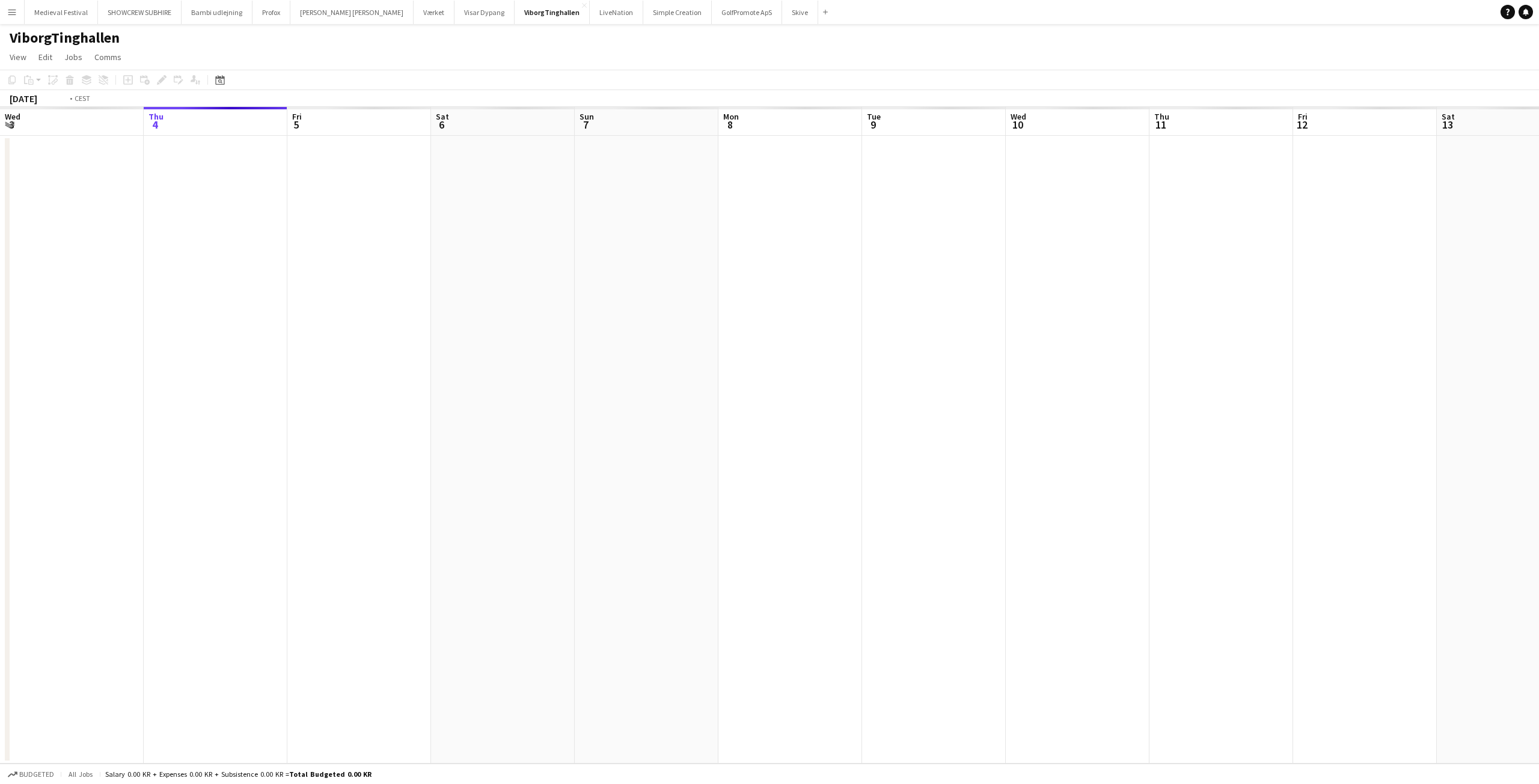
scroll to position [0, 414]
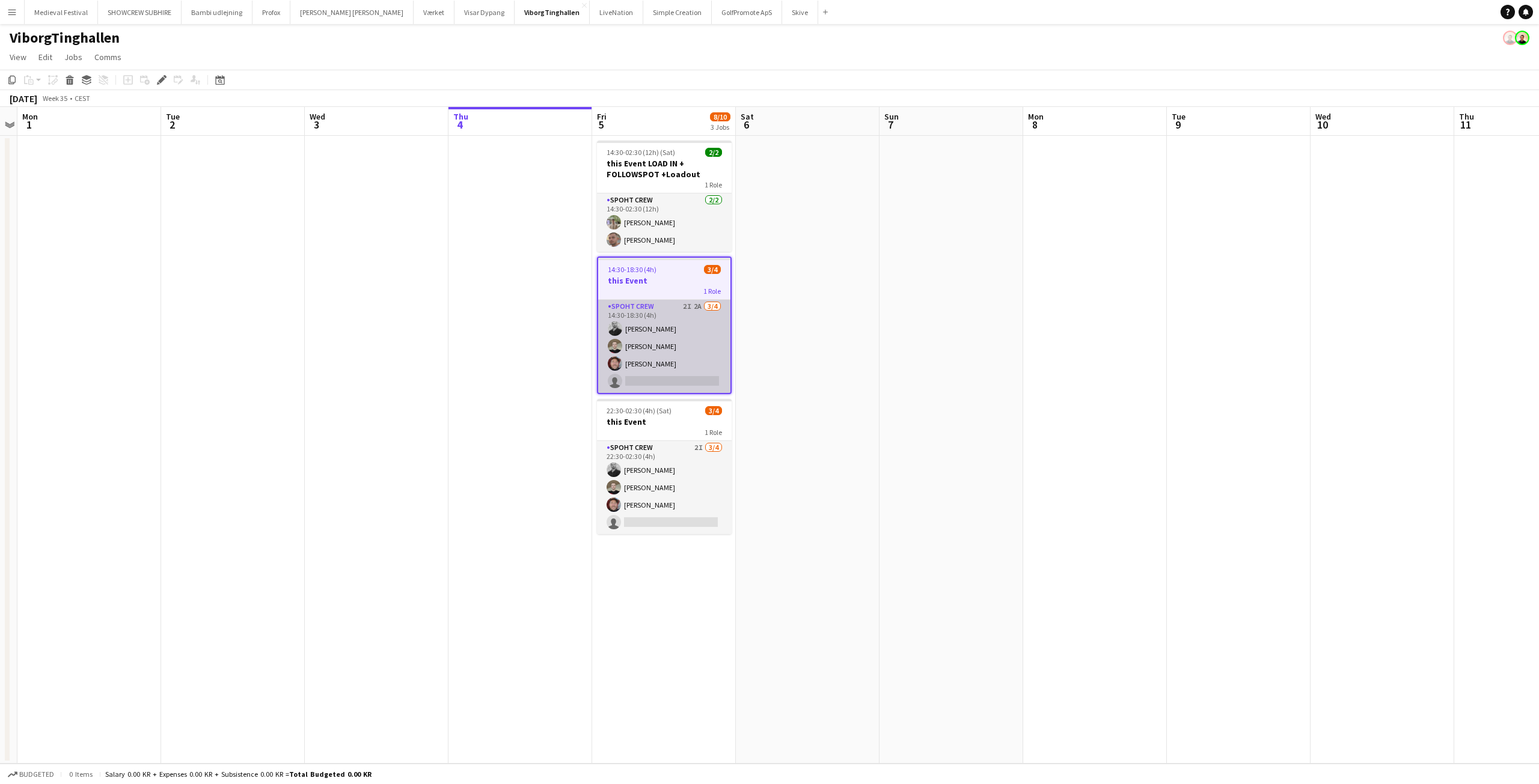
click at [711, 370] on app-card-role "Spoht Crew 2I 2A 3/4 14:30-18:30 (4h) mihai obreja Nicolai Schmidt Jesper Lau-N…" at bounding box center [664, 346] width 132 height 93
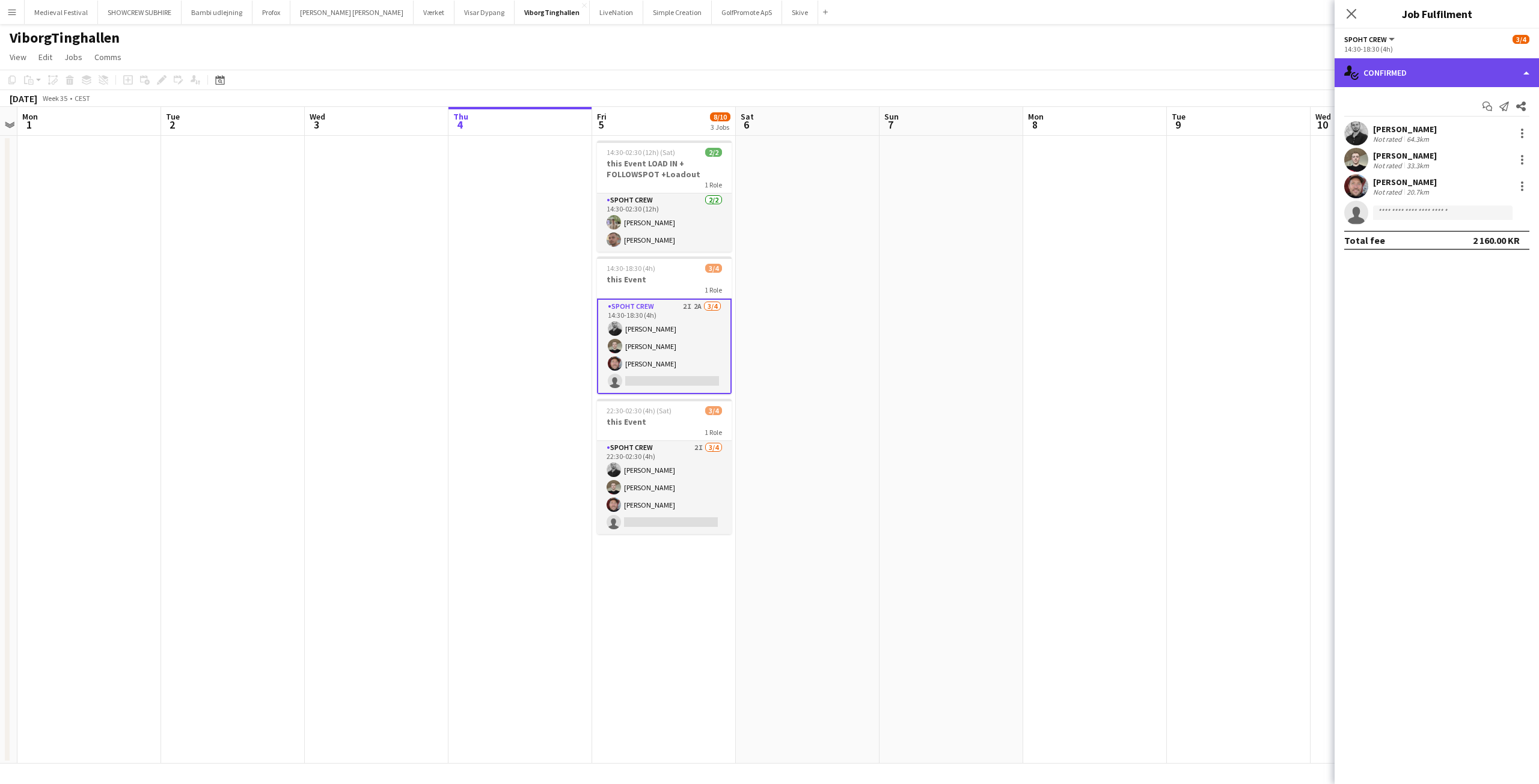
click at [1433, 67] on div "single-neutral-actions-check-2 Confirmed" at bounding box center [1436, 73] width 204 height 29
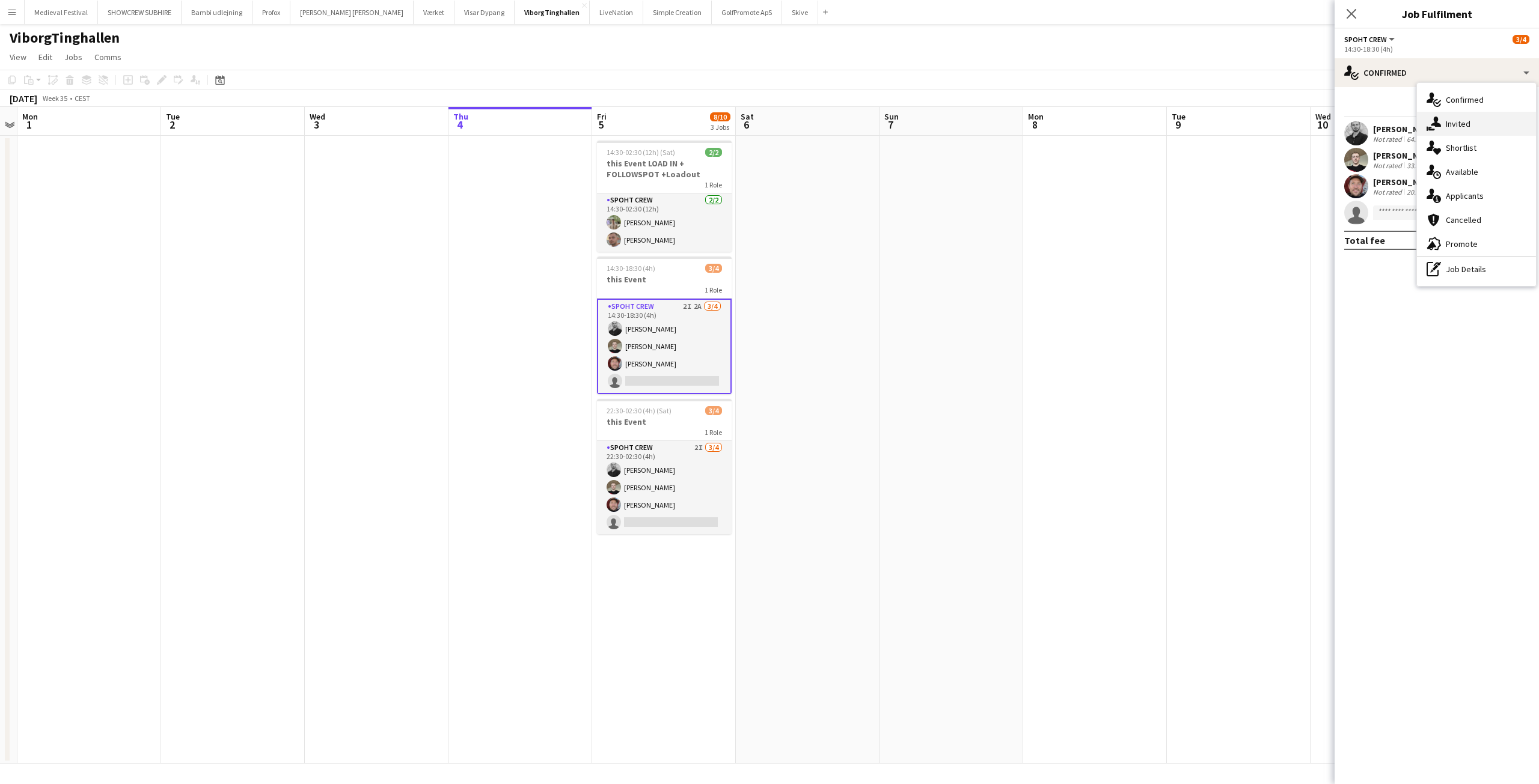
click at [1452, 126] on span "Invited" at bounding box center [1458, 124] width 25 height 11
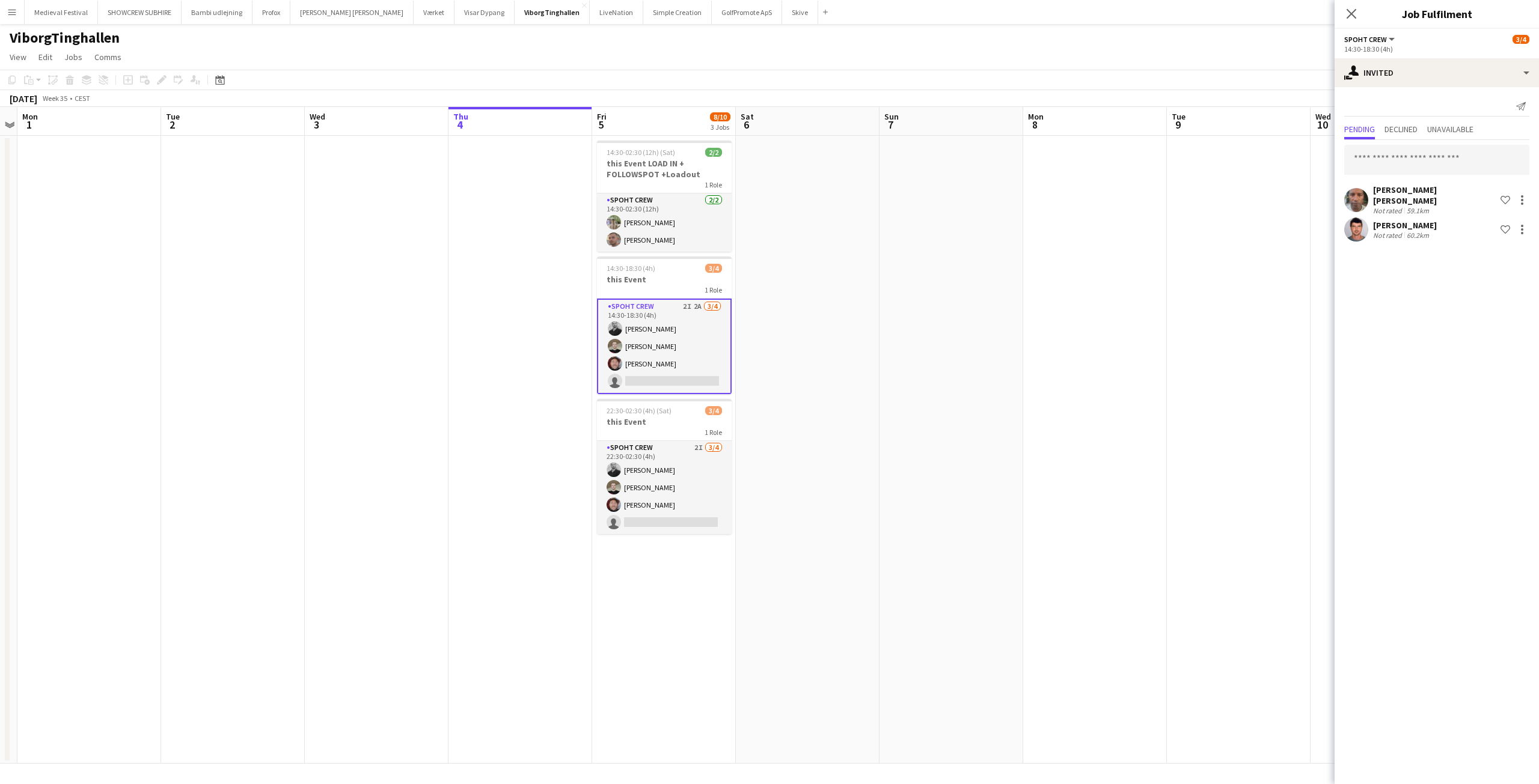
click at [1366, 210] on div at bounding box center [1356, 200] width 24 height 24
